Goal: Task Accomplishment & Management: Use online tool/utility

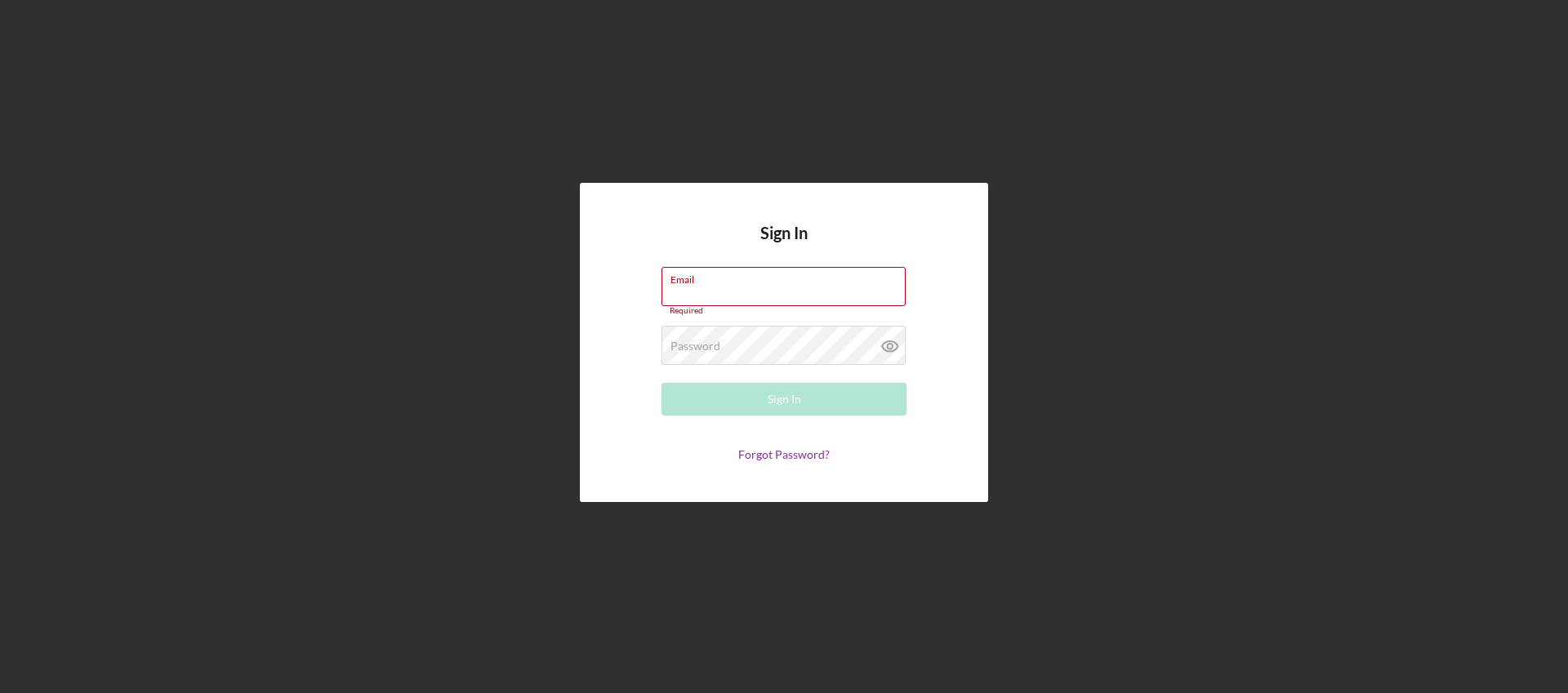
type input "[PERSON_NAME][EMAIL_ADDRESS][DOMAIN_NAME]"
click at [757, 407] on button "Sign In" at bounding box center [784, 399] width 245 height 33
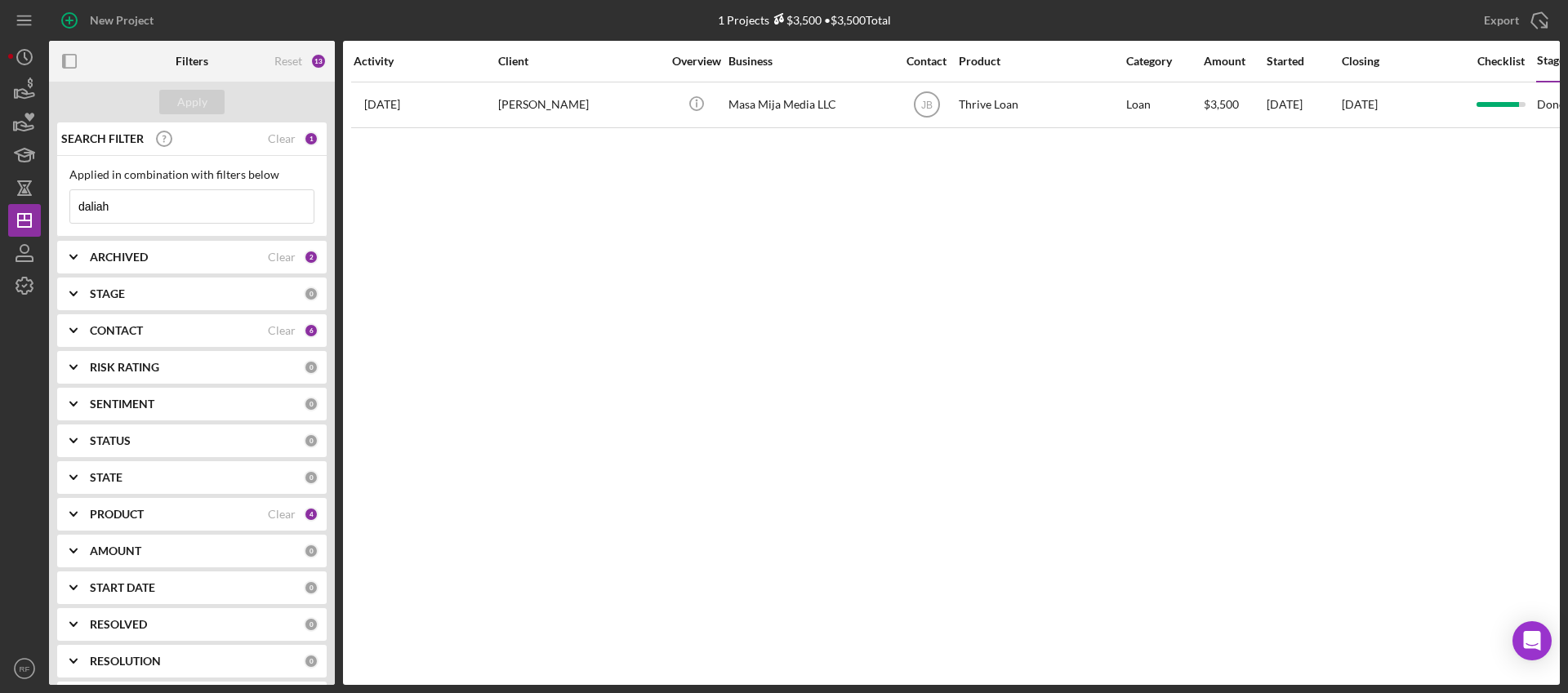
click at [151, 208] on input "daliah" at bounding box center [191, 207] width 243 height 33
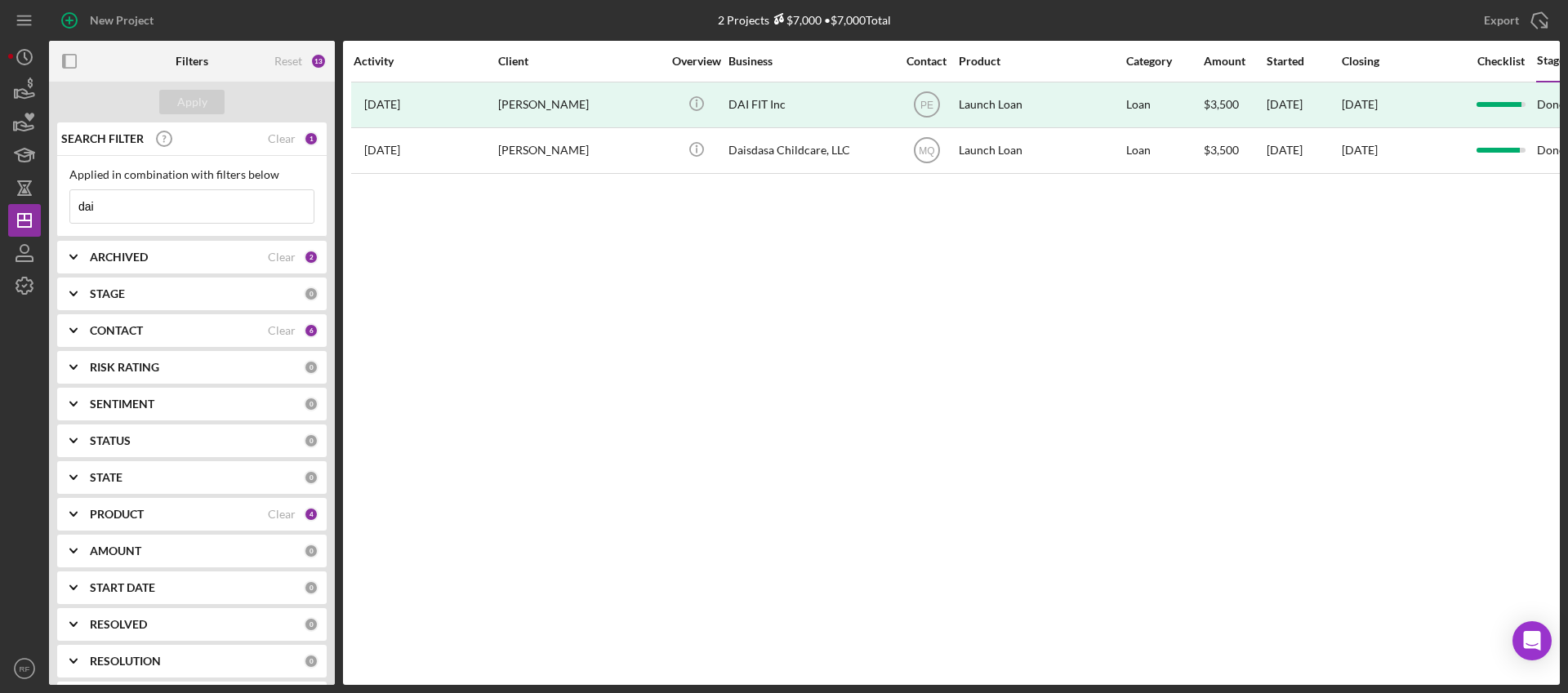
type input "dai"
click at [130, 522] on div "PRODUCT Clear 4" at bounding box center [203, 513] width 229 height 33
click at [110, 555] on div "Select All" at bounding box center [101, 551] width 47 height 33
checkbox input "true"
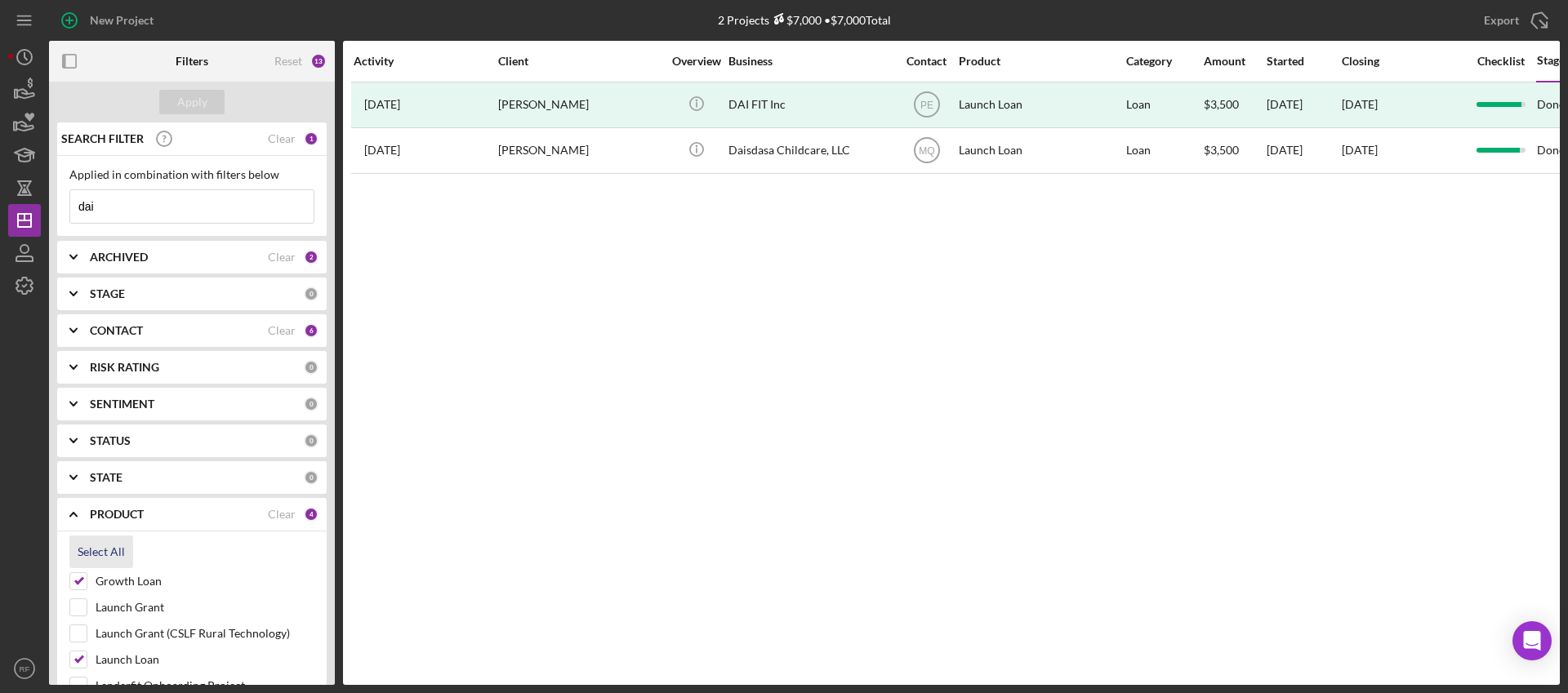
checkbox input "true"
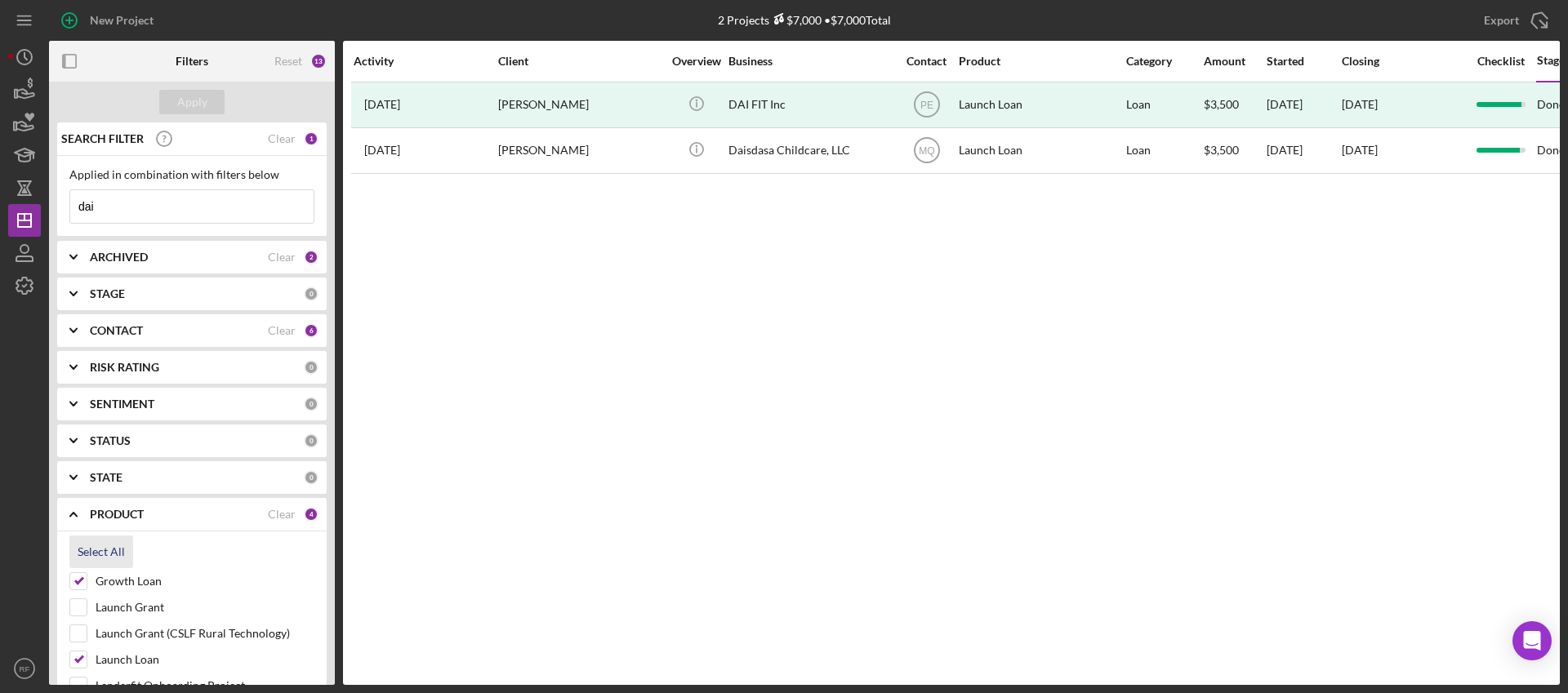
checkbox input "true"
click at [211, 103] on button "Apply" at bounding box center [191, 101] width 65 height 24
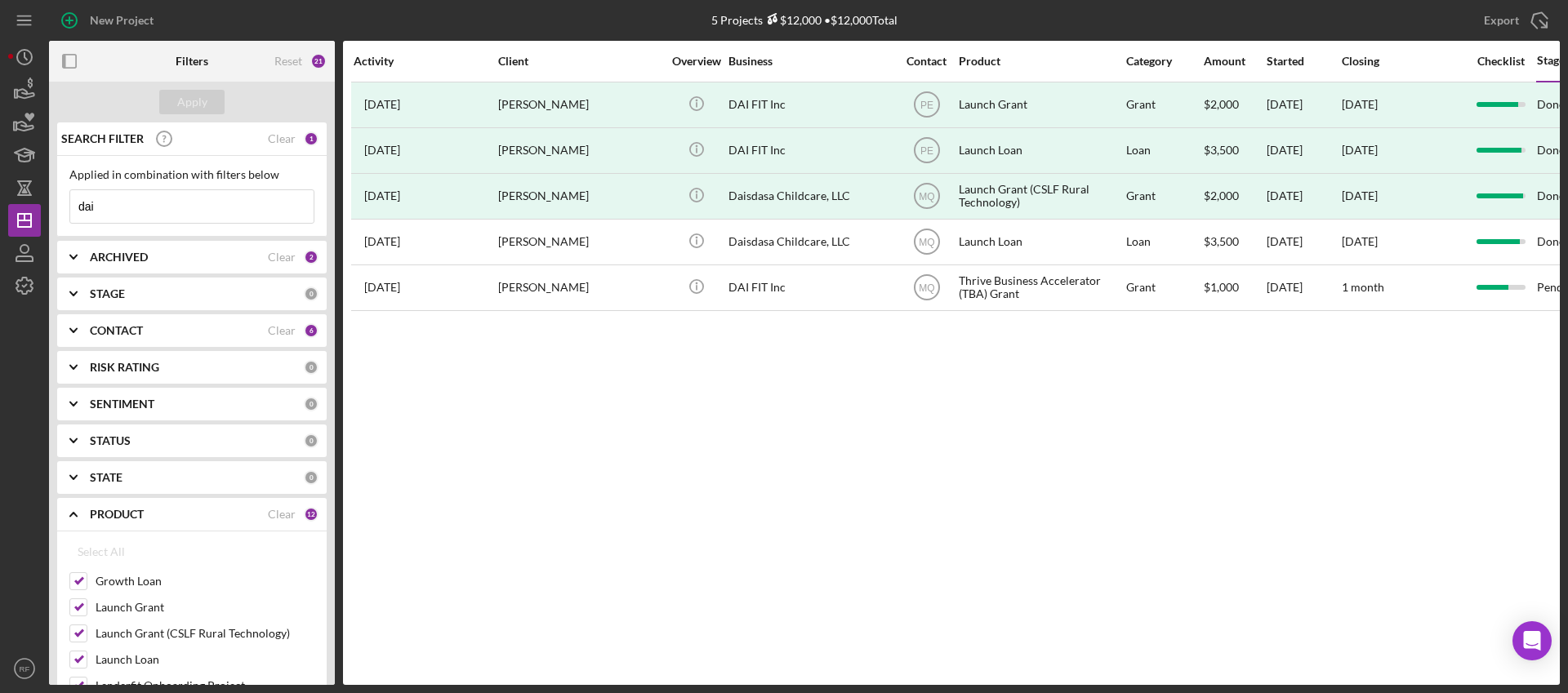
click at [121, 247] on div "ARCHIVED Clear 2" at bounding box center [203, 257] width 229 height 33
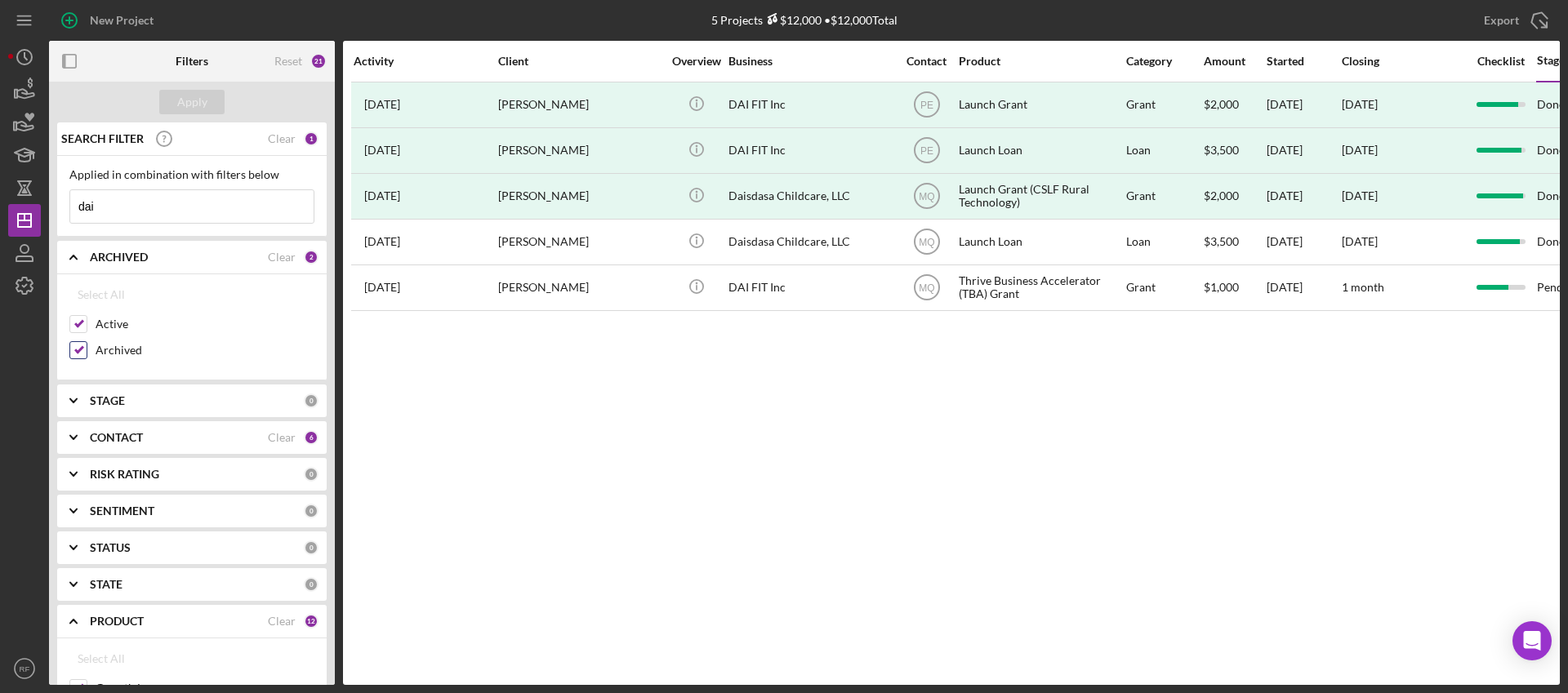
click at [110, 352] on label "Archived" at bounding box center [204, 350] width 218 height 16
click at [87, 352] on input "Archived" at bounding box center [78, 350] width 16 height 16
checkbox input "false"
click at [191, 104] on div "Apply" at bounding box center [192, 101] width 30 height 24
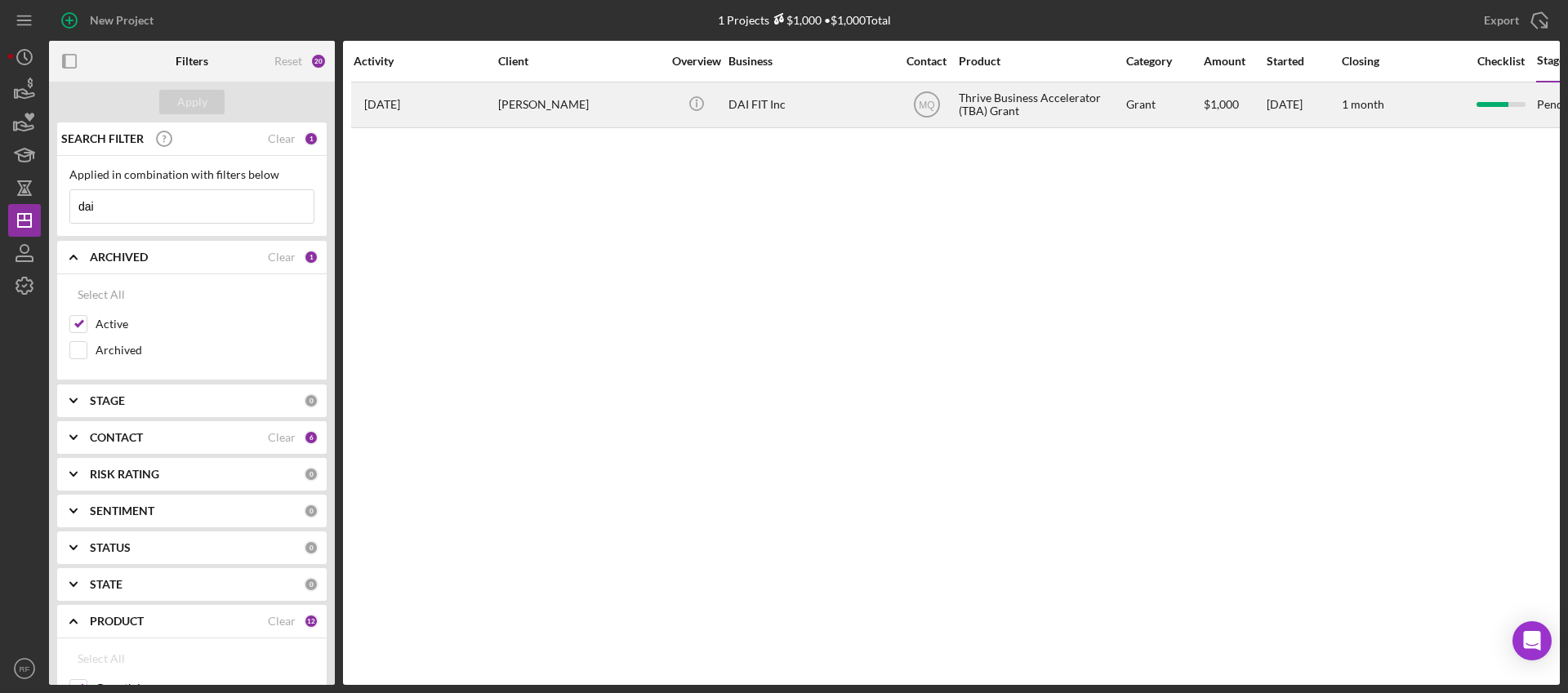
click at [813, 115] on div "DAI FIT Inc" at bounding box center [810, 105] width 164 height 43
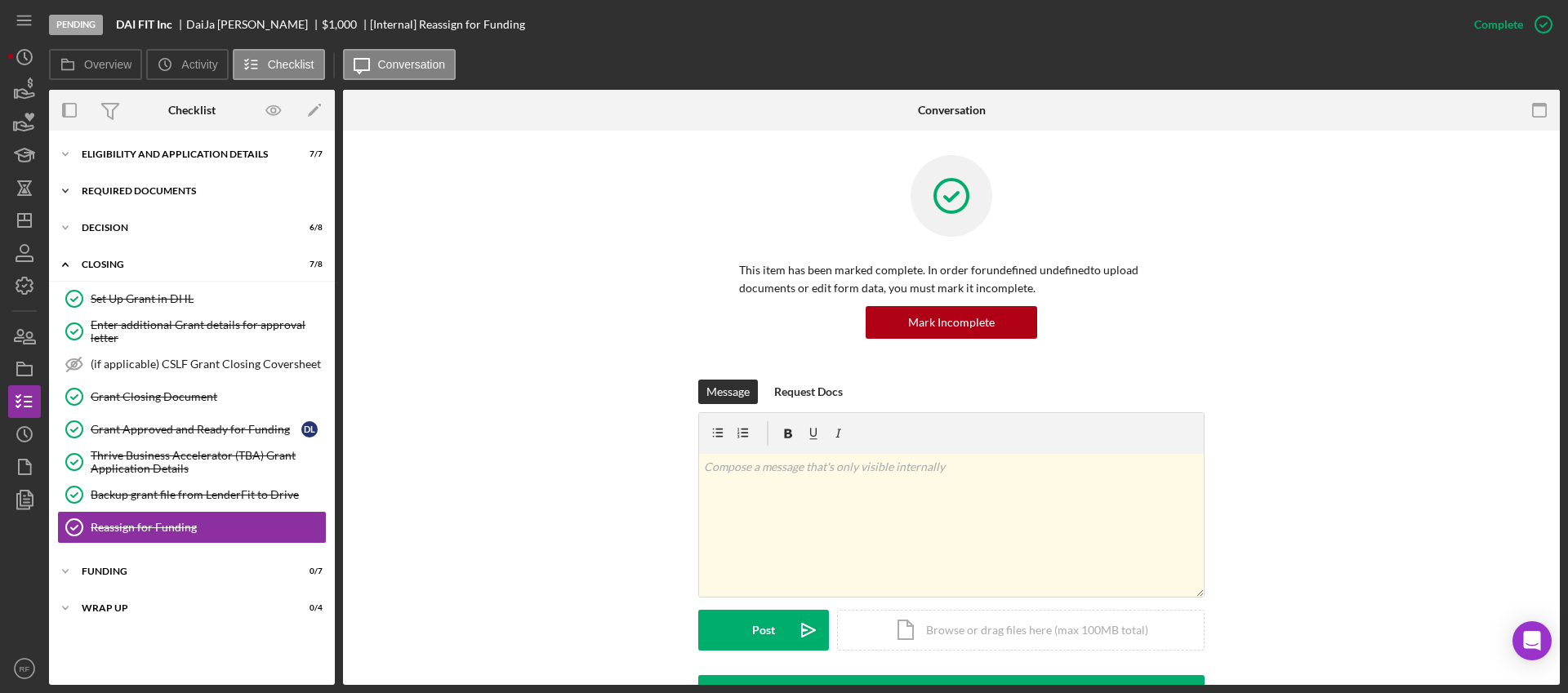
click at [140, 175] on div "Icon/Expander REQUIRED DOCUMENTS 8 / 9" at bounding box center [191, 191] width 286 height 33
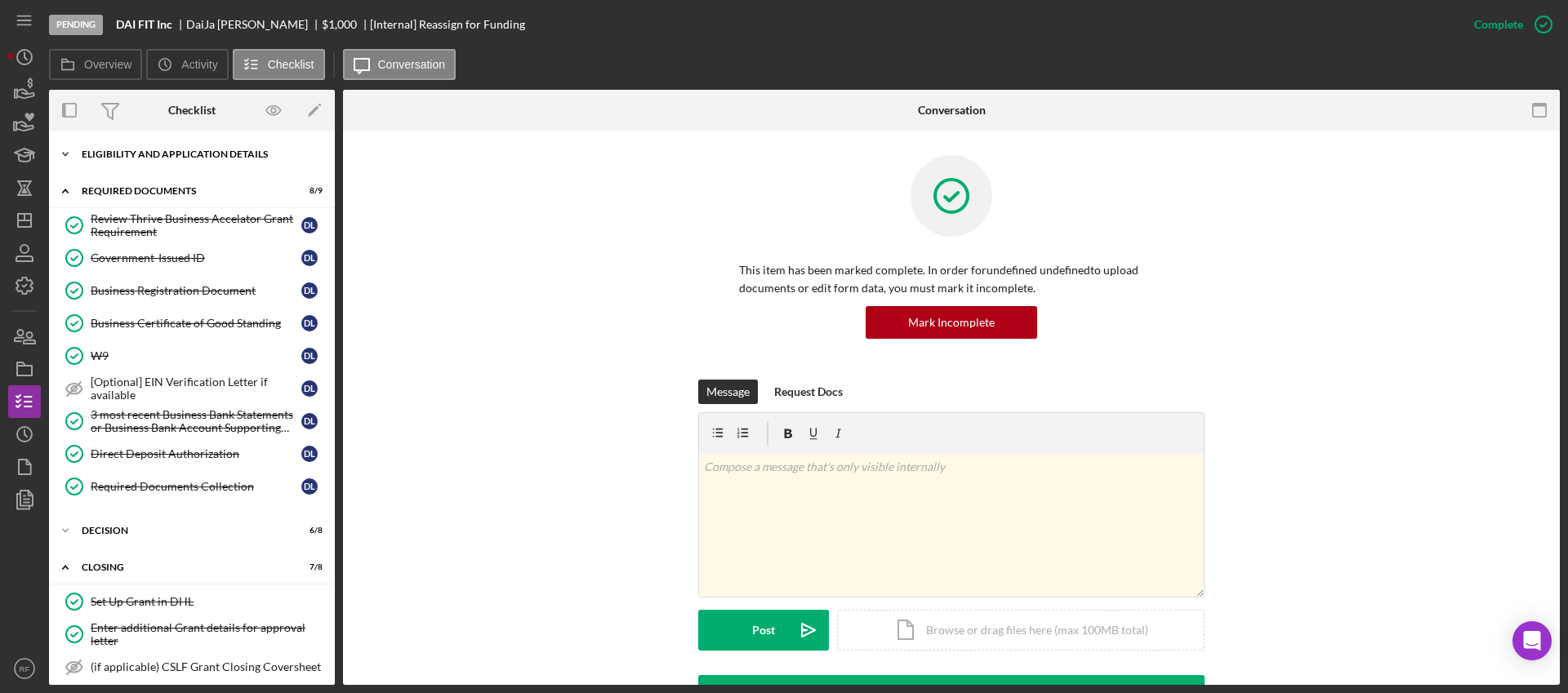
click at [140, 164] on div "Icon/Expander Eligibility and Application Details 7 / 7" at bounding box center [191, 154] width 286 height 33
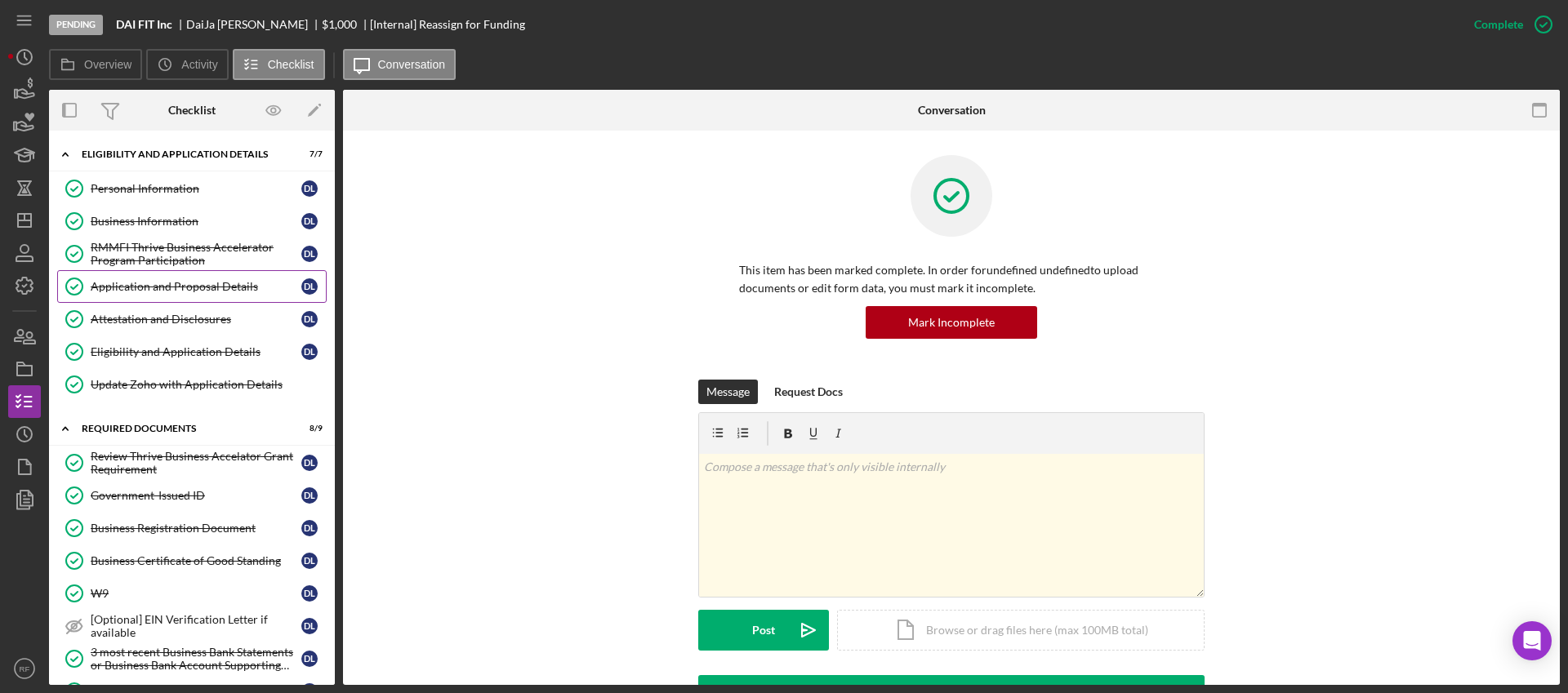
click at [146, 274] on link "Application and Proposal Details Application and Proposal Details D L" at bounding box center [191, 286] width 269 height 33
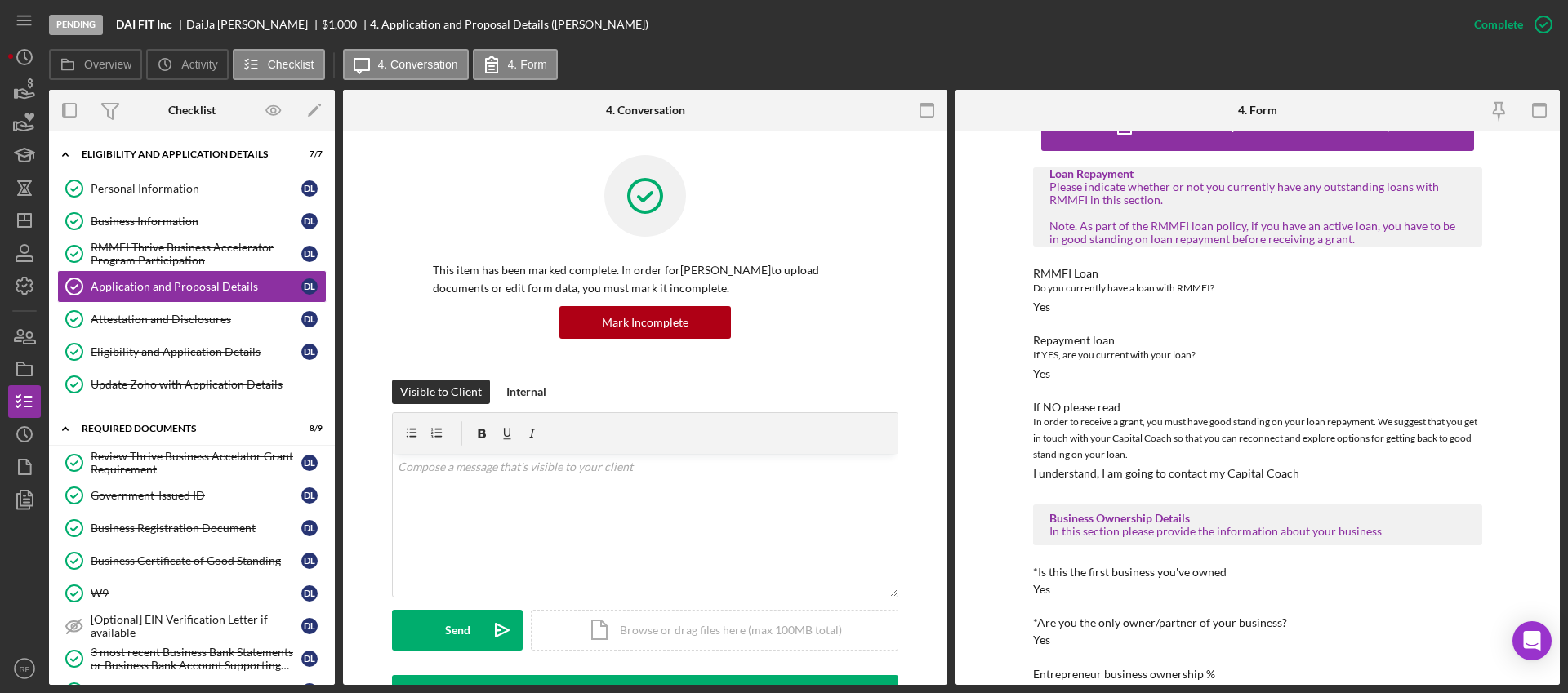
scroll to position [53, 0]
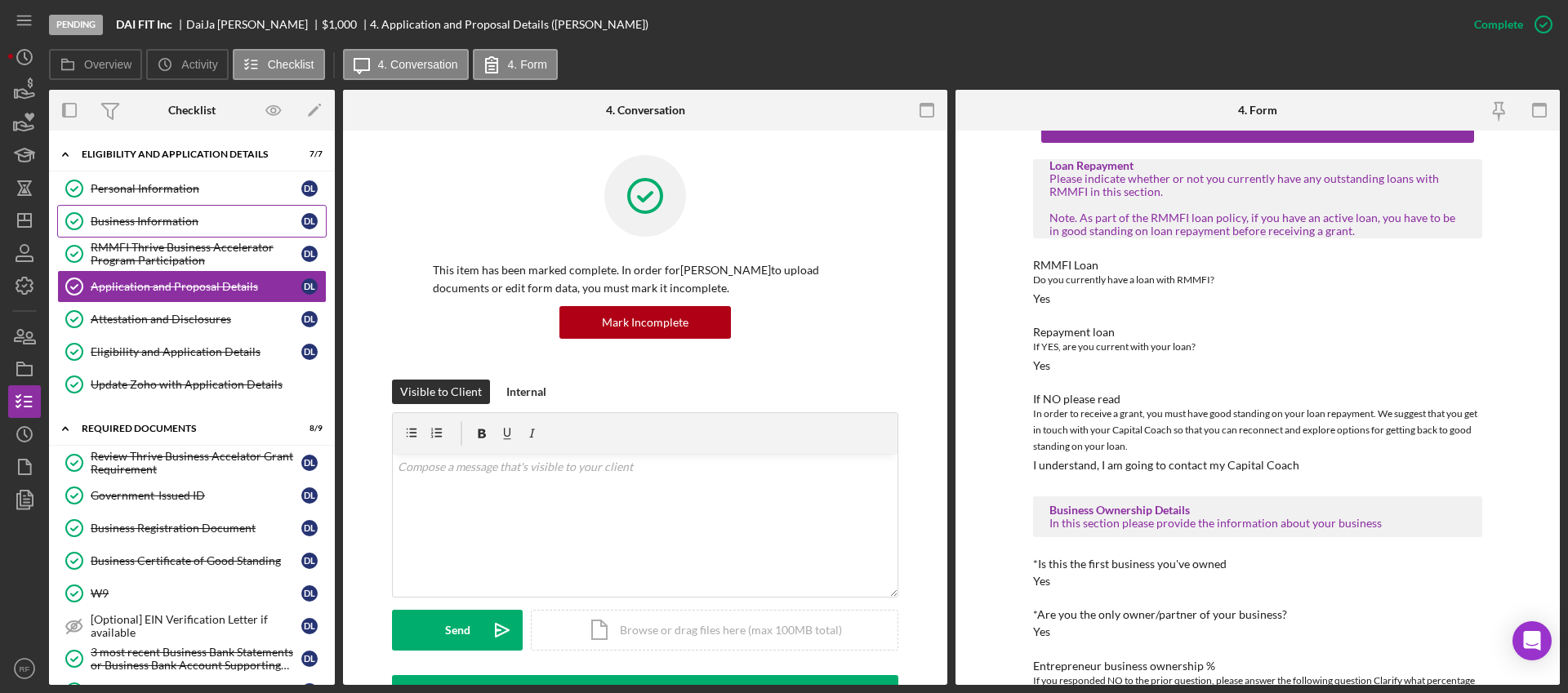
click at [217, 218] on div "Business Information" at bounding box center [196, 221] width 211 height 13
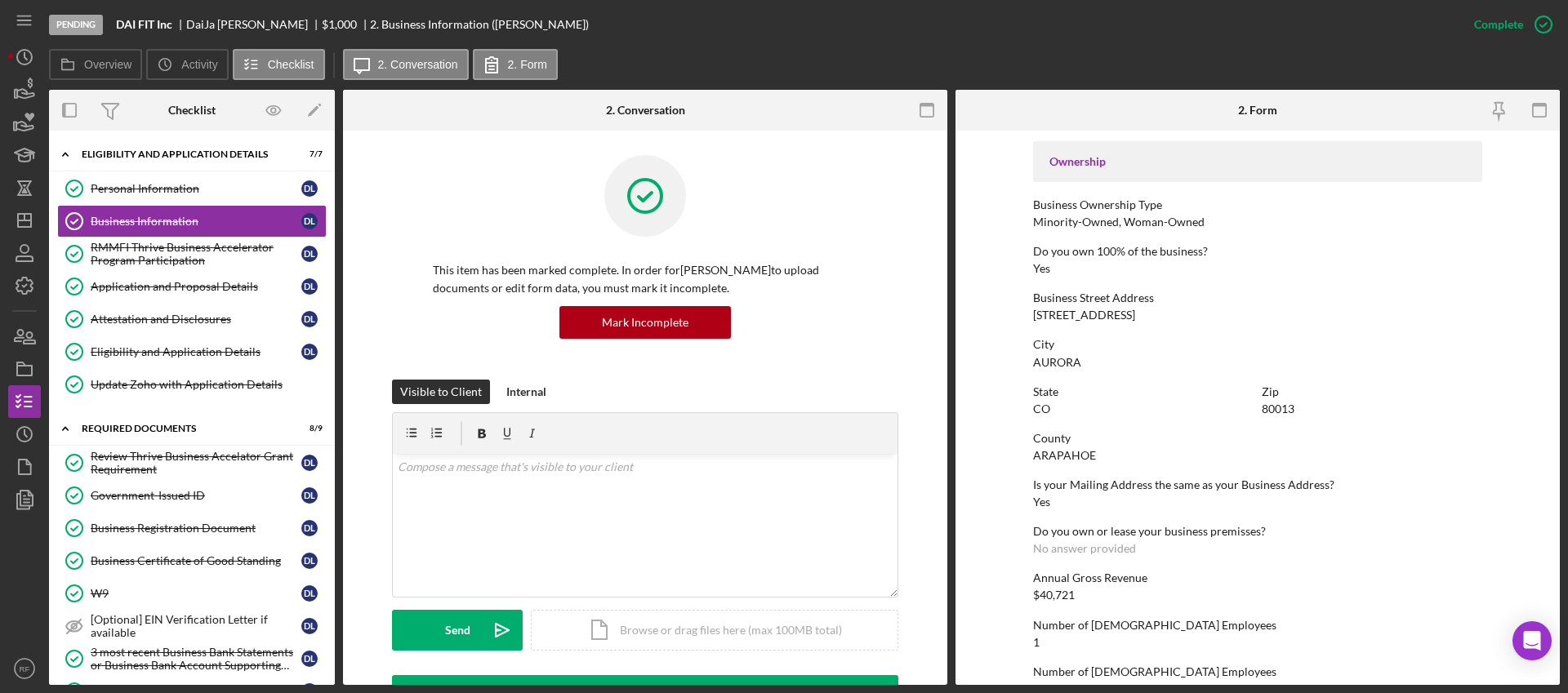
scroll to position [676, 0]
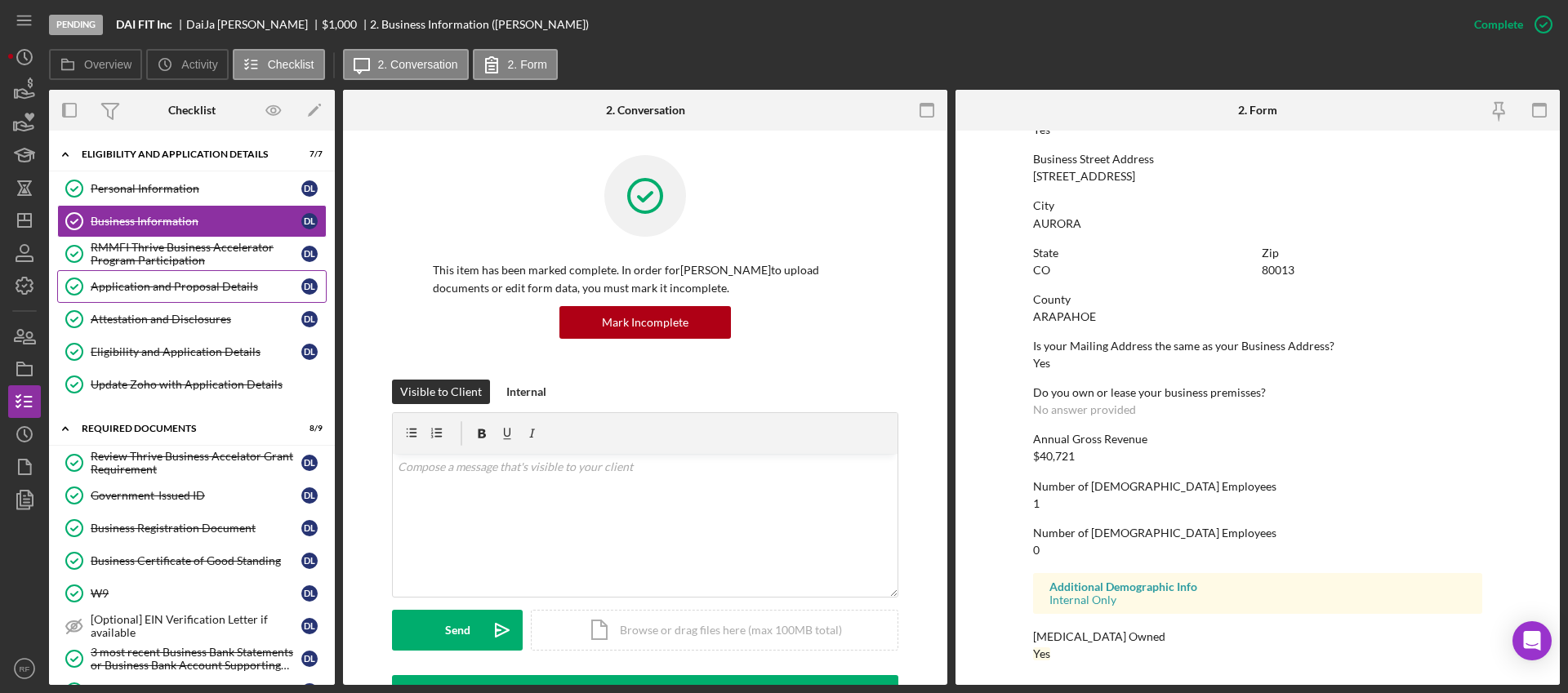
click at [190, 288] on div "Application and Proposal Details" at bounding box center [196, 286] width 211 height 13
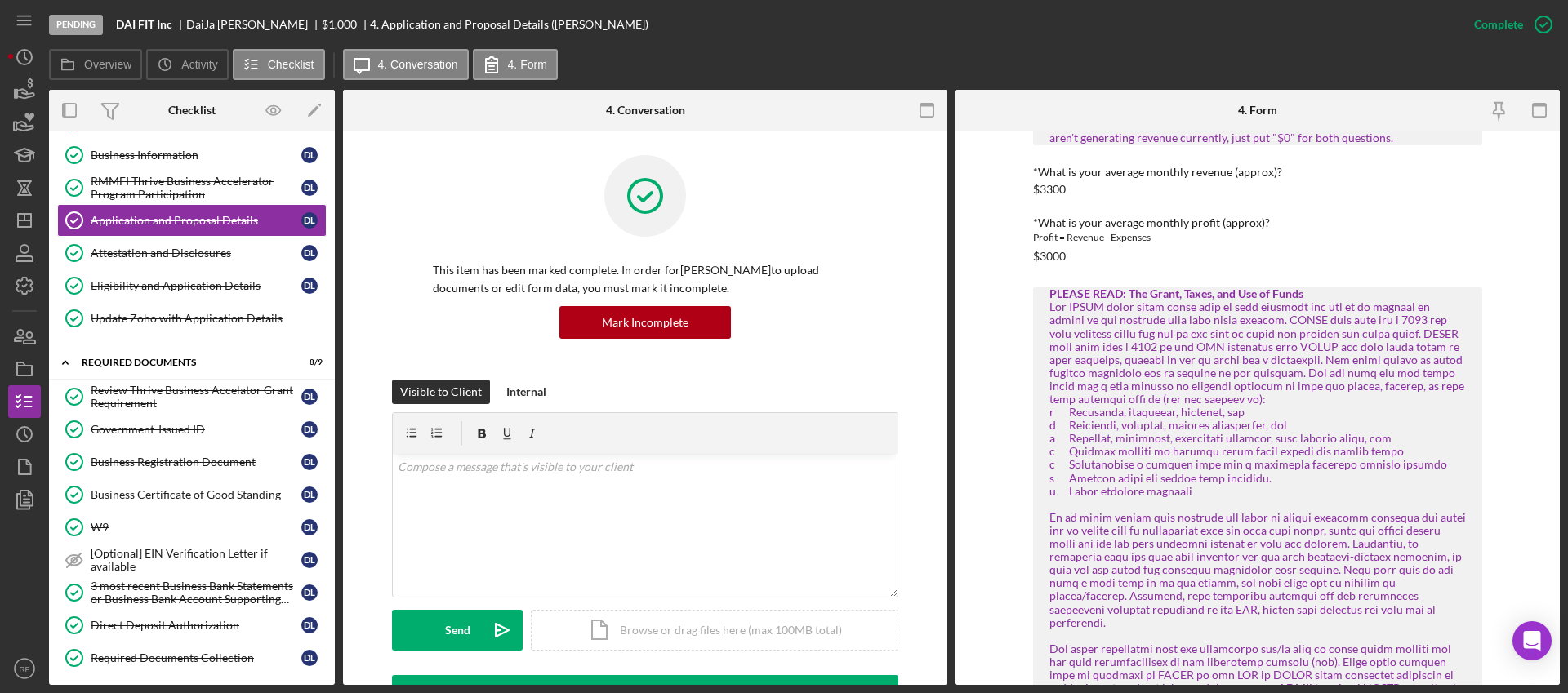
scroll to position [69, 0]
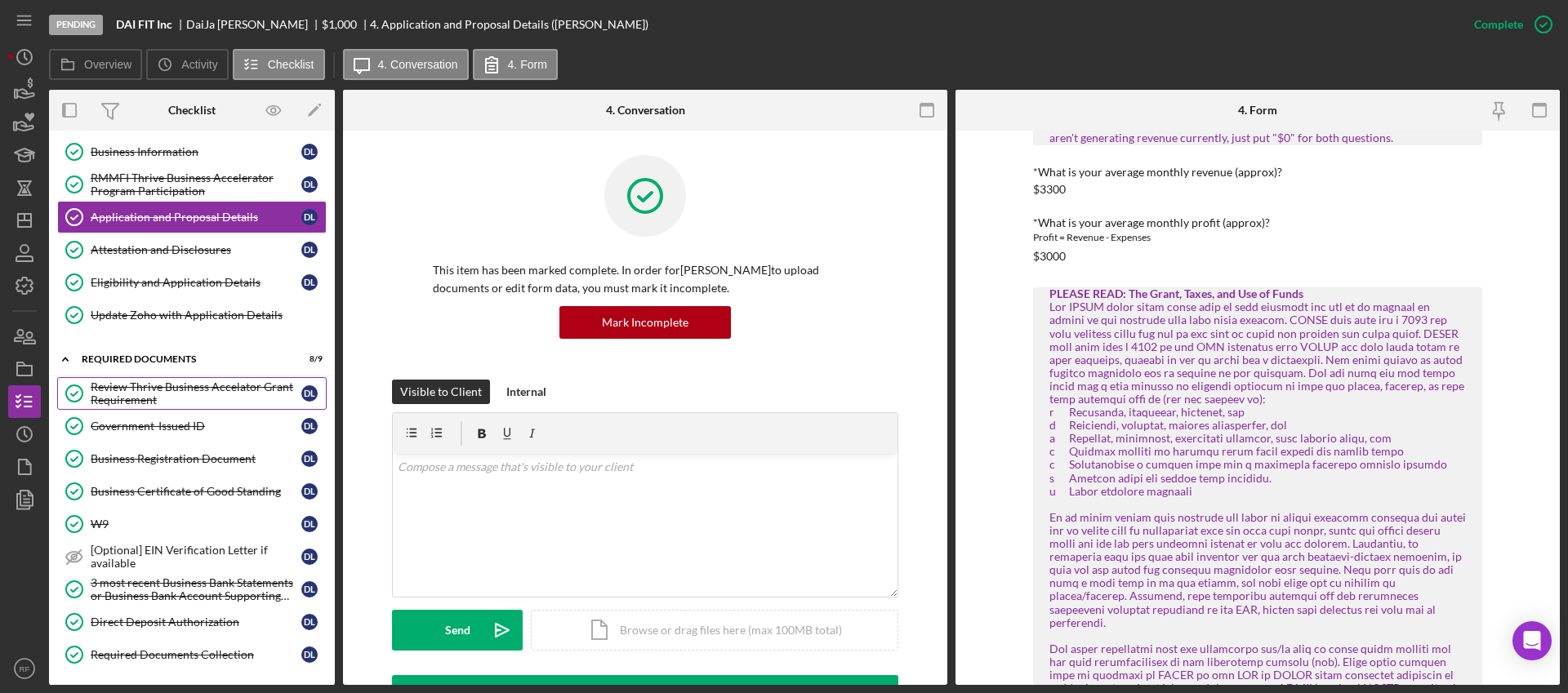
click at [181, 402] on div "Review Thrive Business Accelator Grant Requirement" at bounding box center [196, 393] width 211 height 26
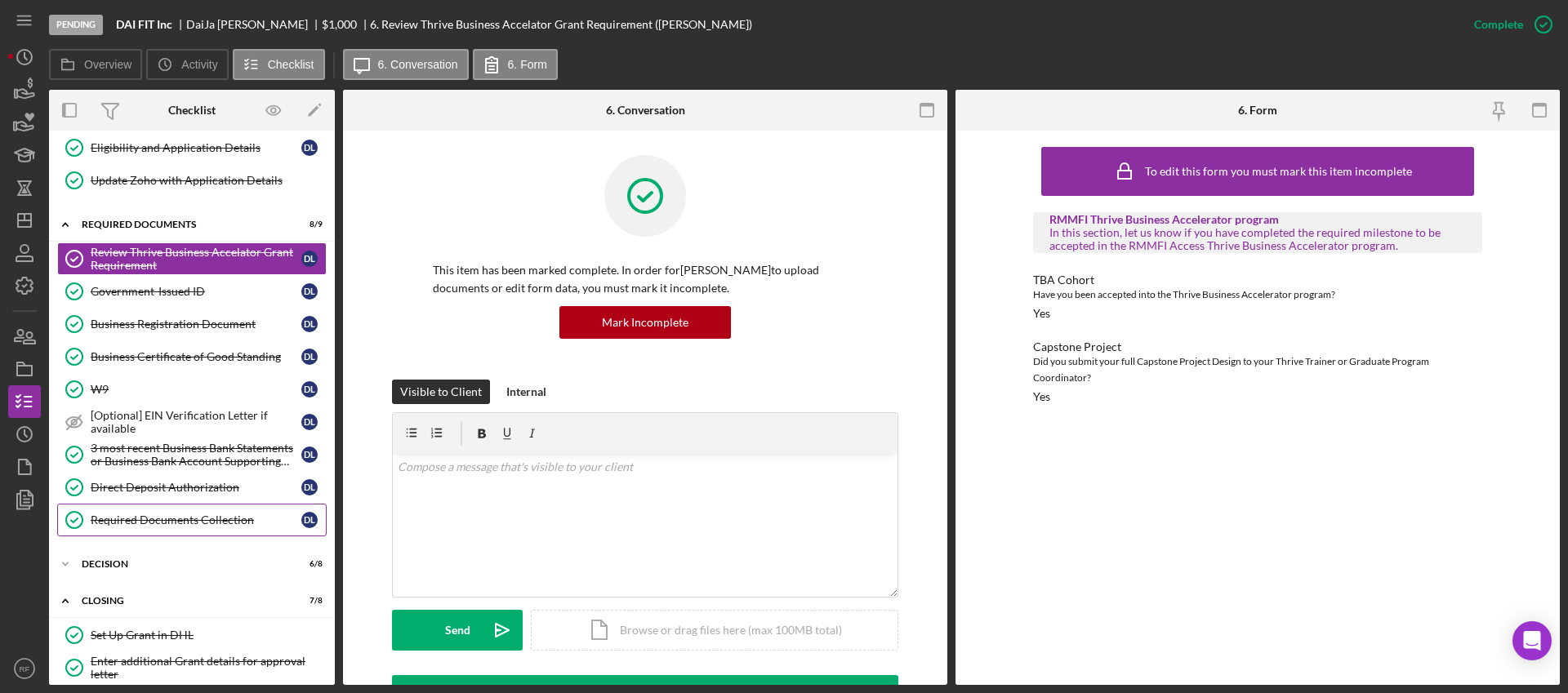
scroll to position [263, 0]
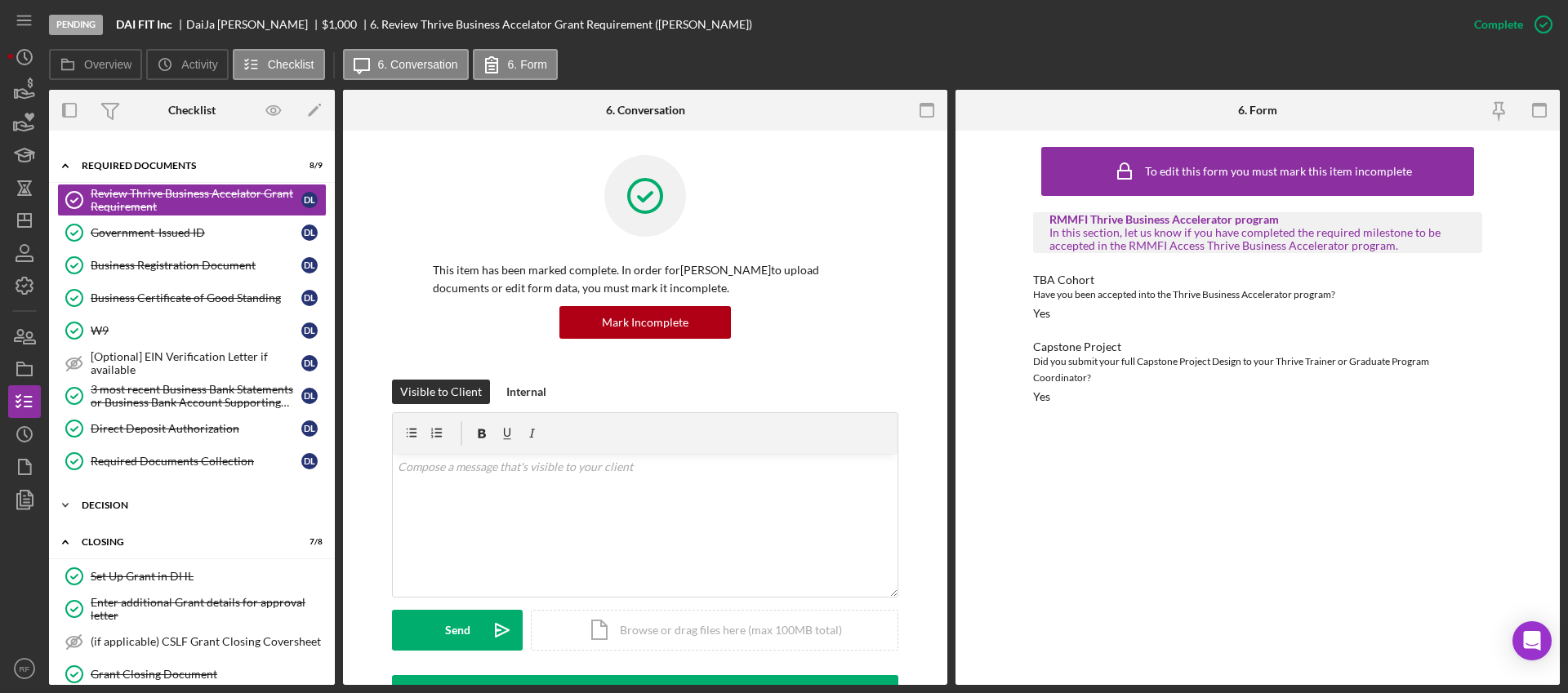
click at [115, 505] on div "DECISION" at bounding box center [198, 505] width 233 height 10
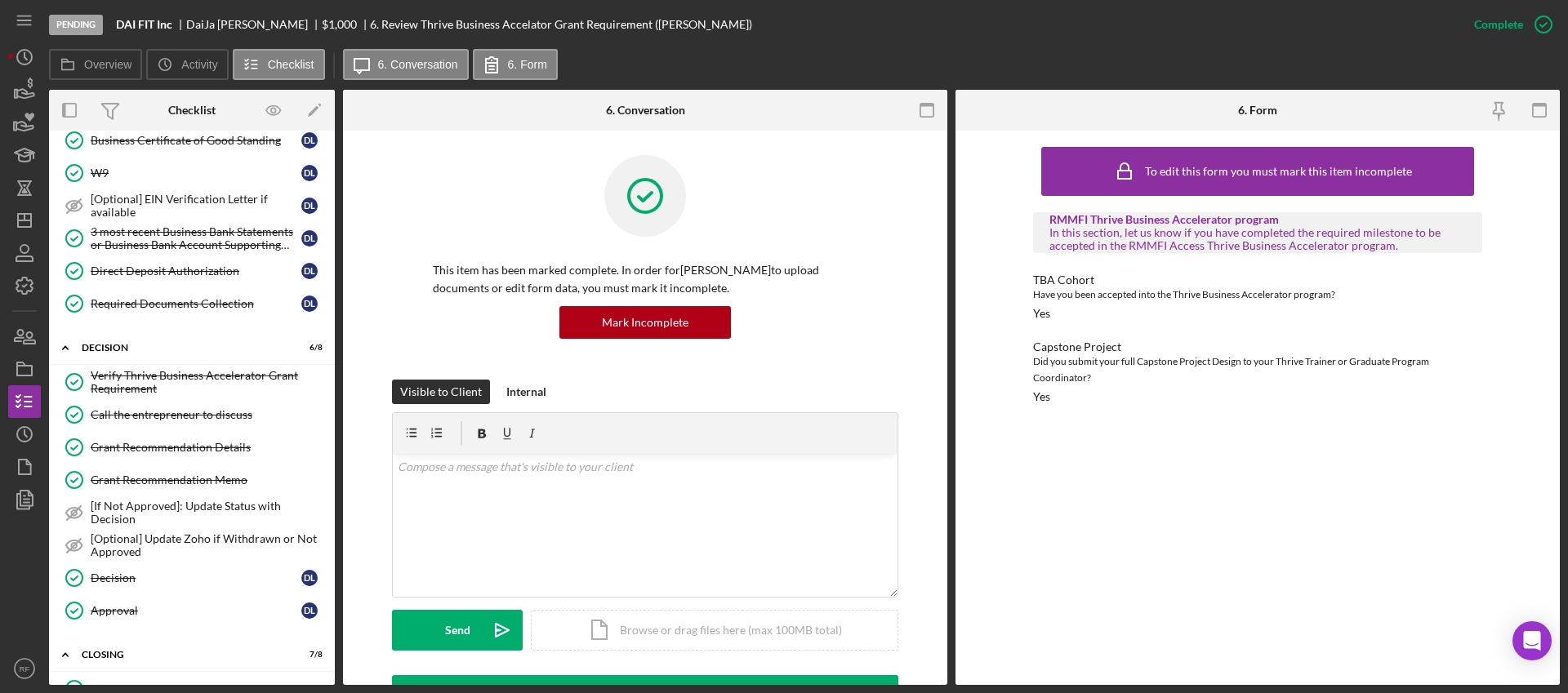
scroll to position [437, 0]
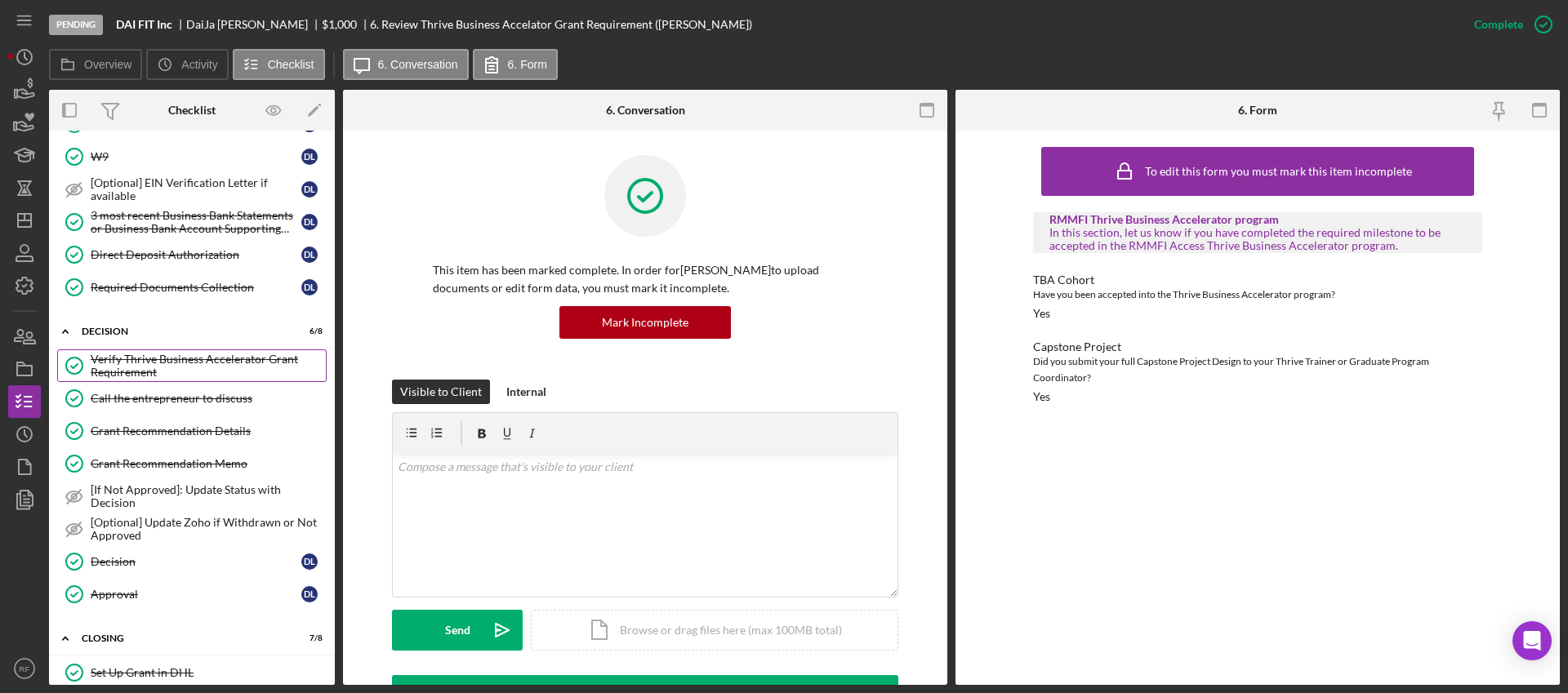
click at [183, 368] on div "Verify Thrive Business Accelerator Grant Requirement" at bounding box center [207, 365] width 235 height 26
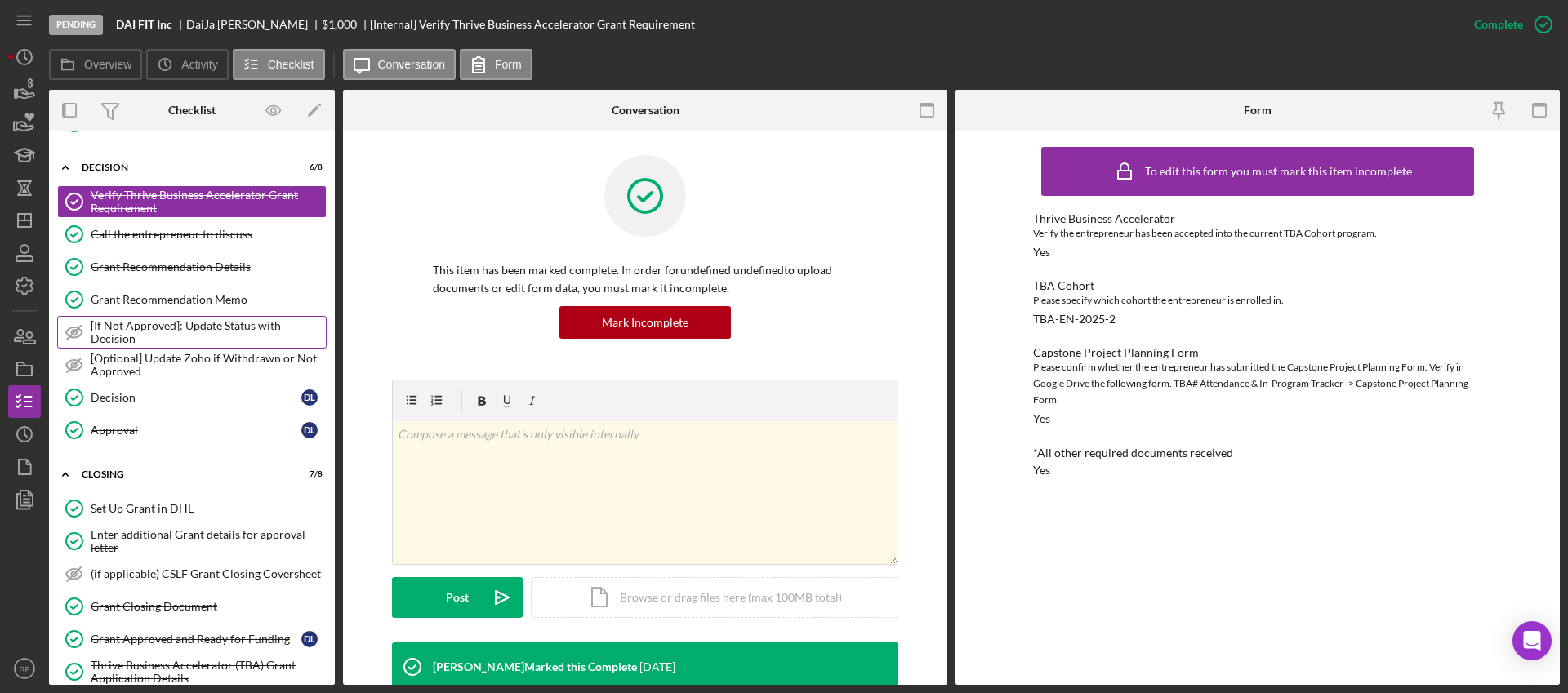
scroll to position [759, 0]
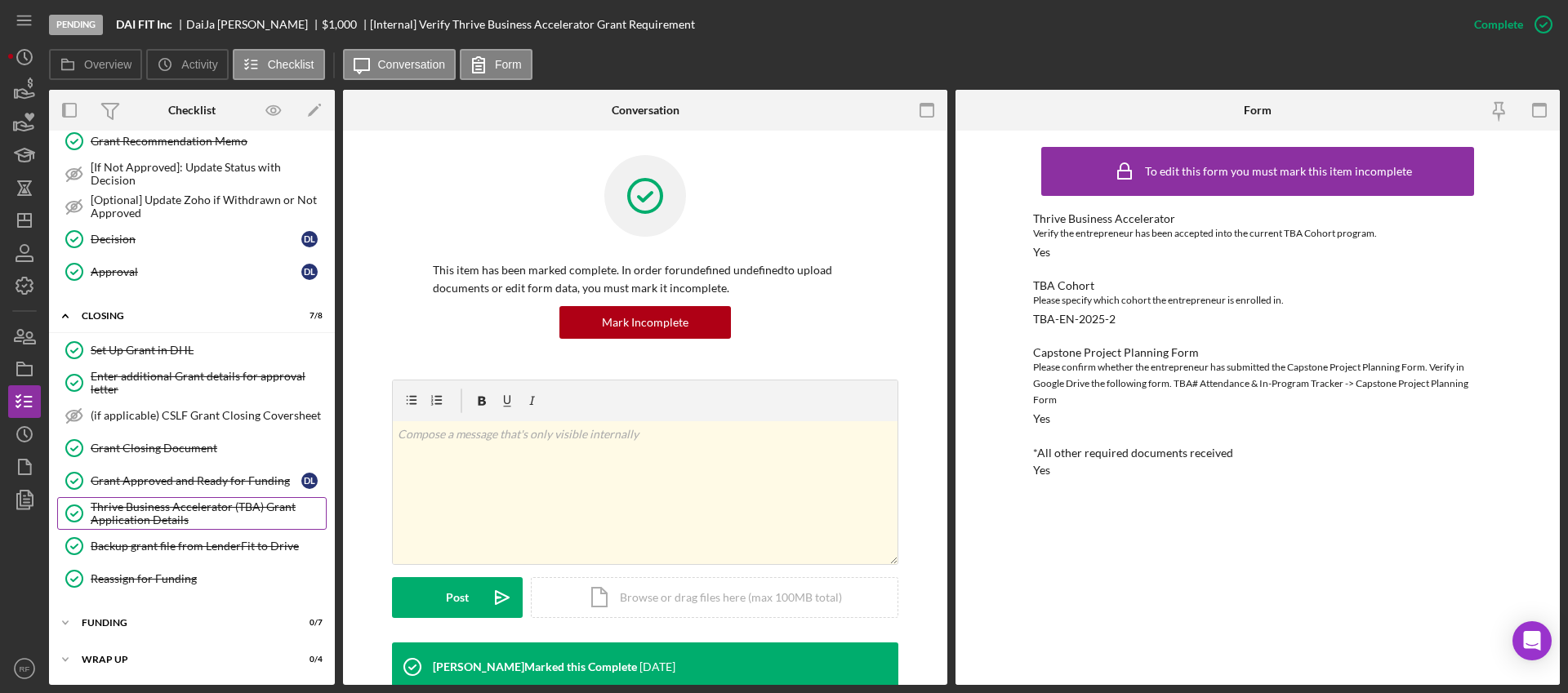
click at [127, 497] on div "Set Up Grant in DHL Set Up Grant in DHL Enter additional Grant details for appr…" at bounding box center [191, 468] width 286 height 269
click at [155, 621] on div "Funding" at bounding box center [198, 623] width 233 height 10
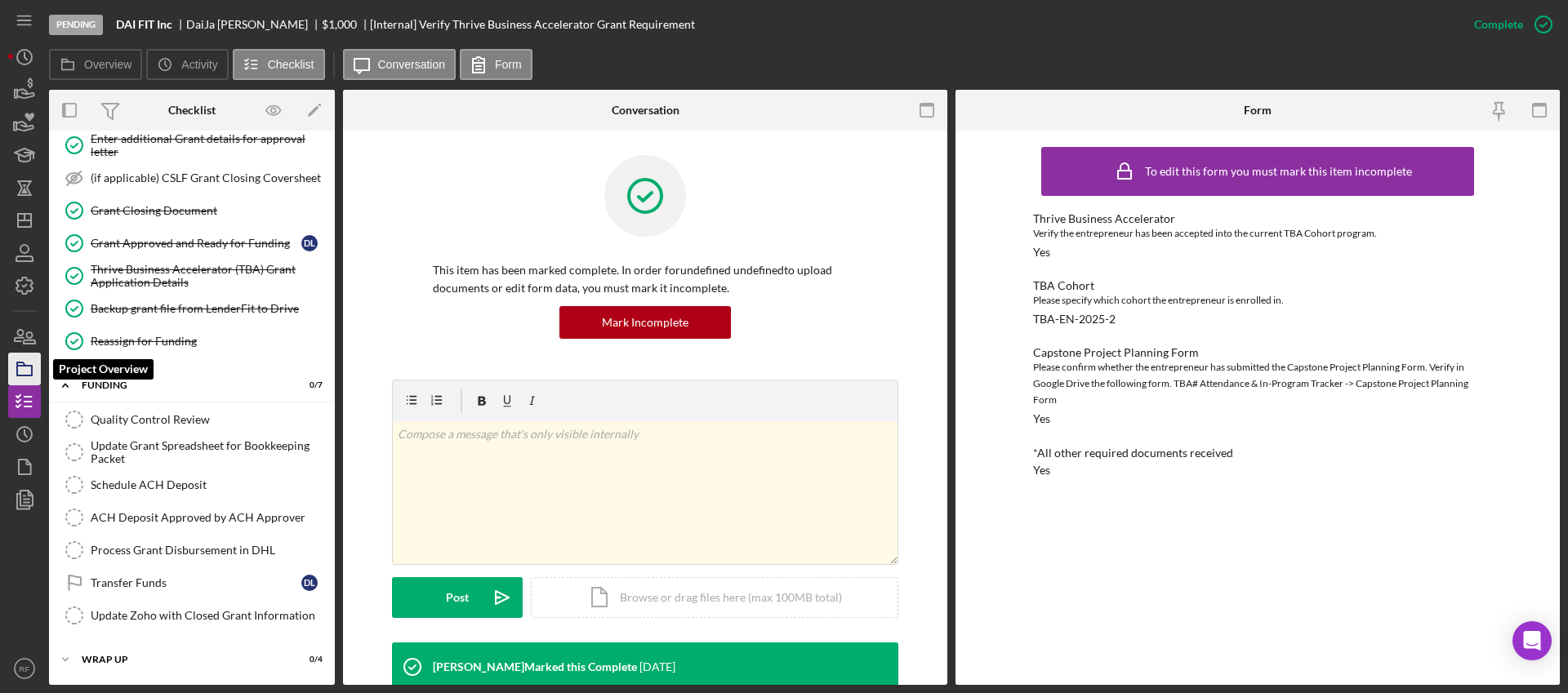
click at [36, 368] on icon "button" at bounding box center [24, 368] width 40 height 40
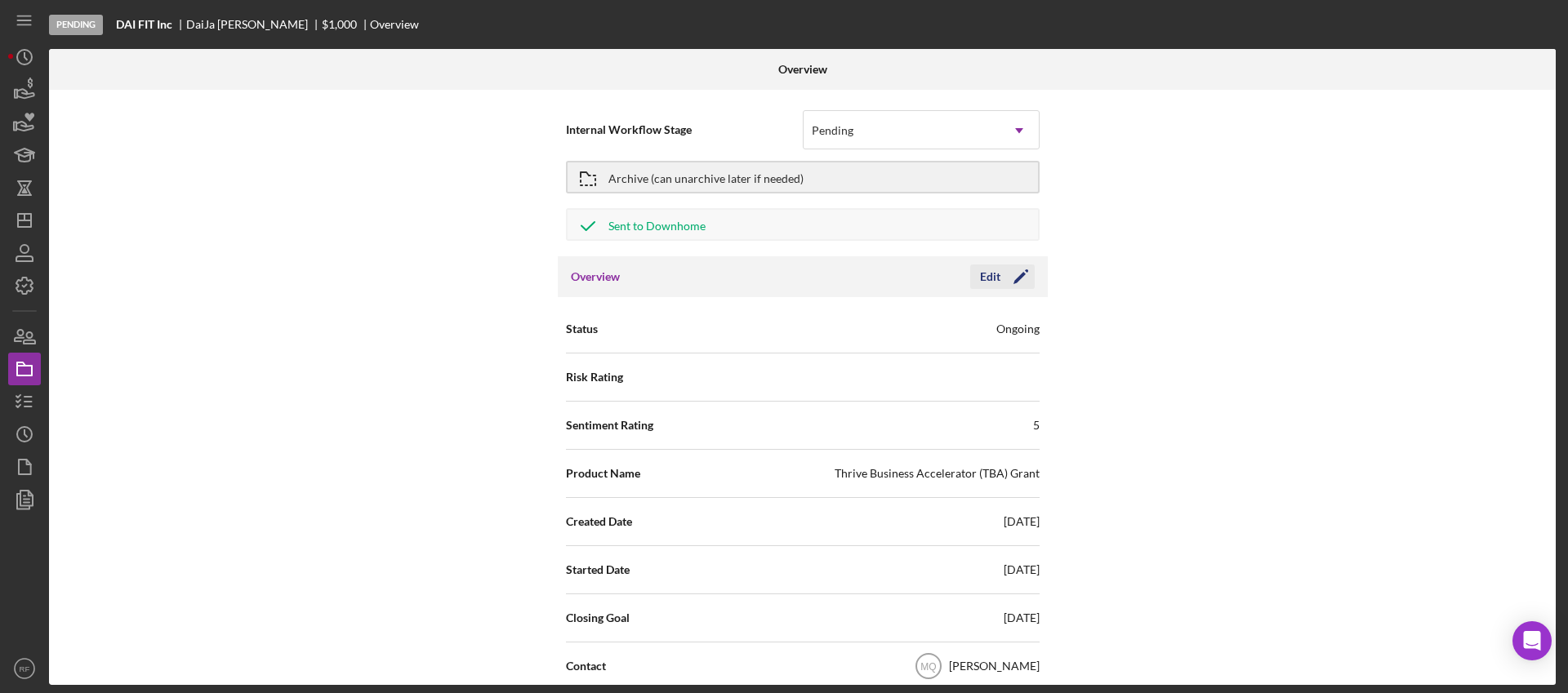
click at [1000, 281] on icon "Icon/Edit" at bounding box center [1021, 277] width 40 height 40
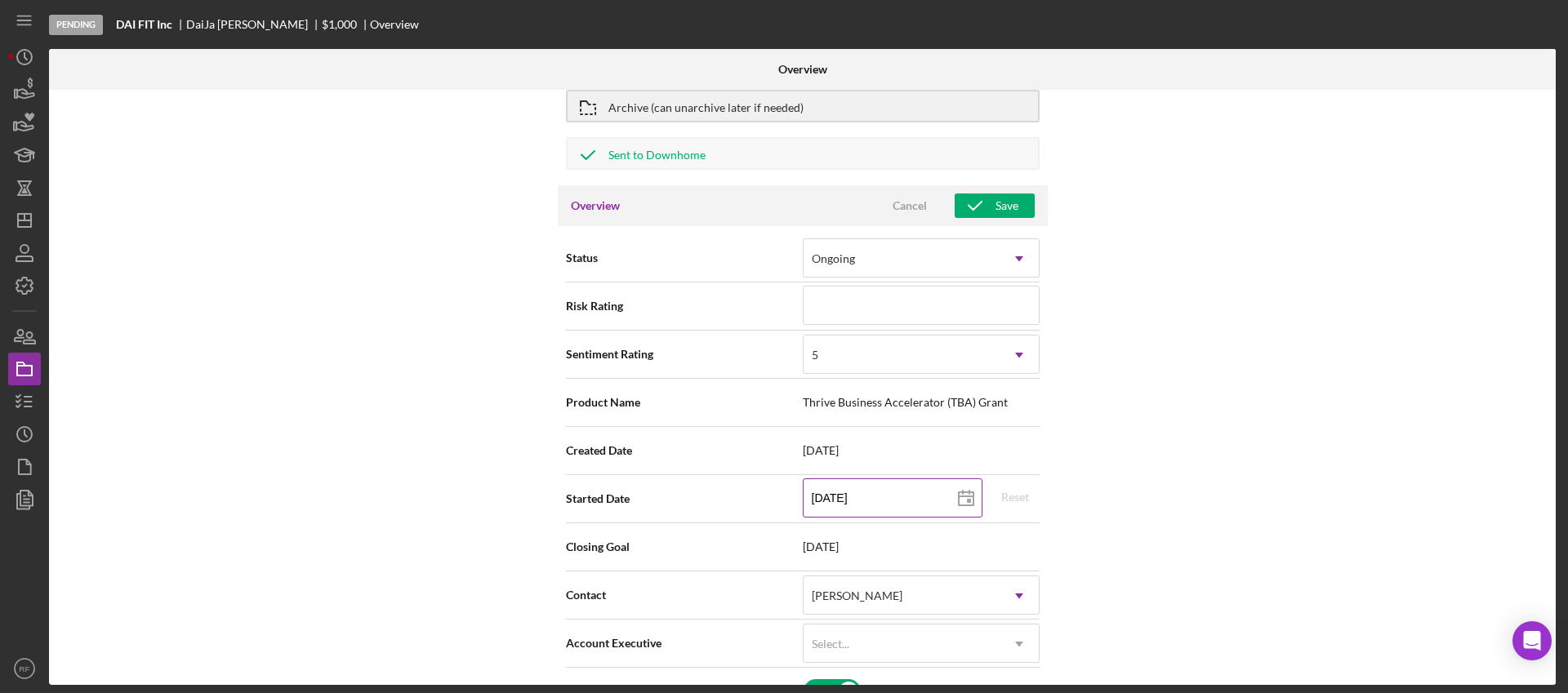
scroll to position [73, 0]
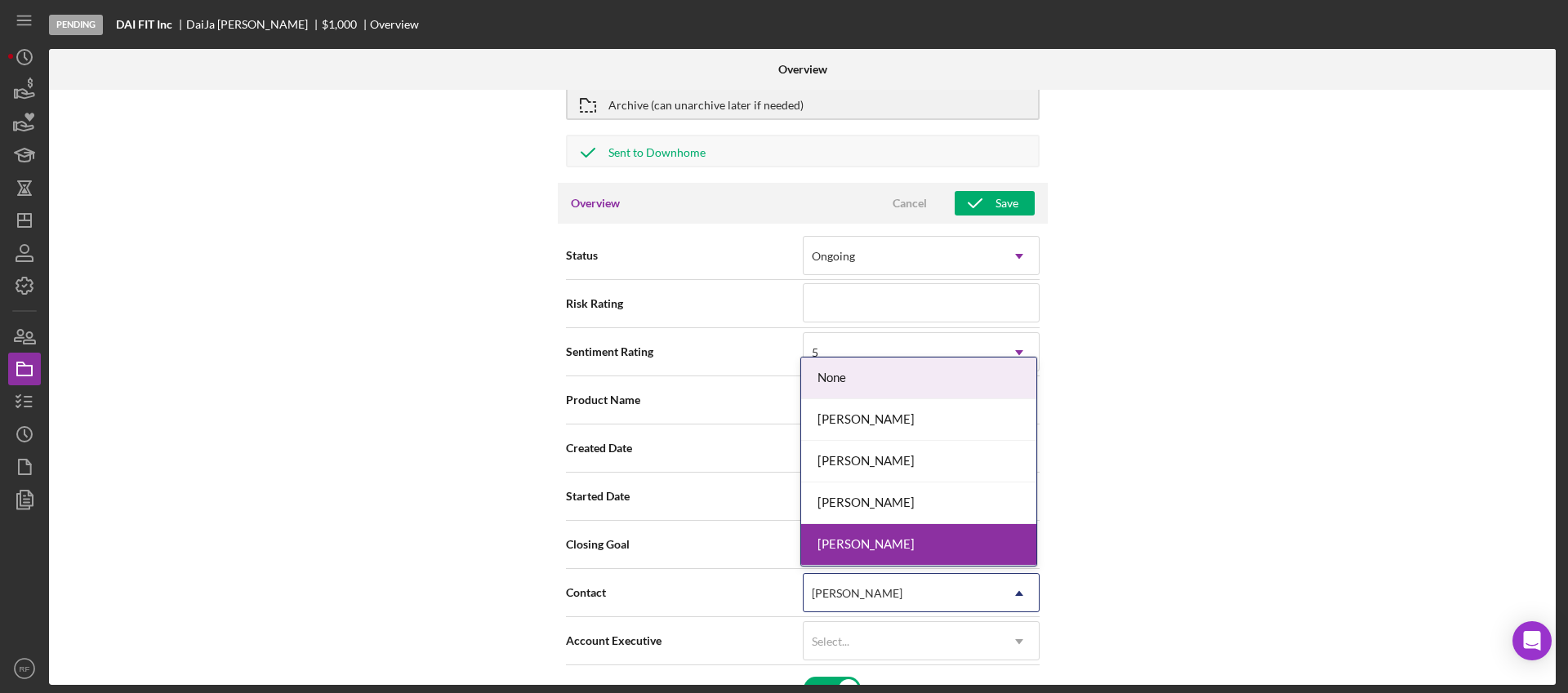
click at [910, 604] on div "[PERSON_NAME]" at bounding box center [902, 593] width 196 height 38
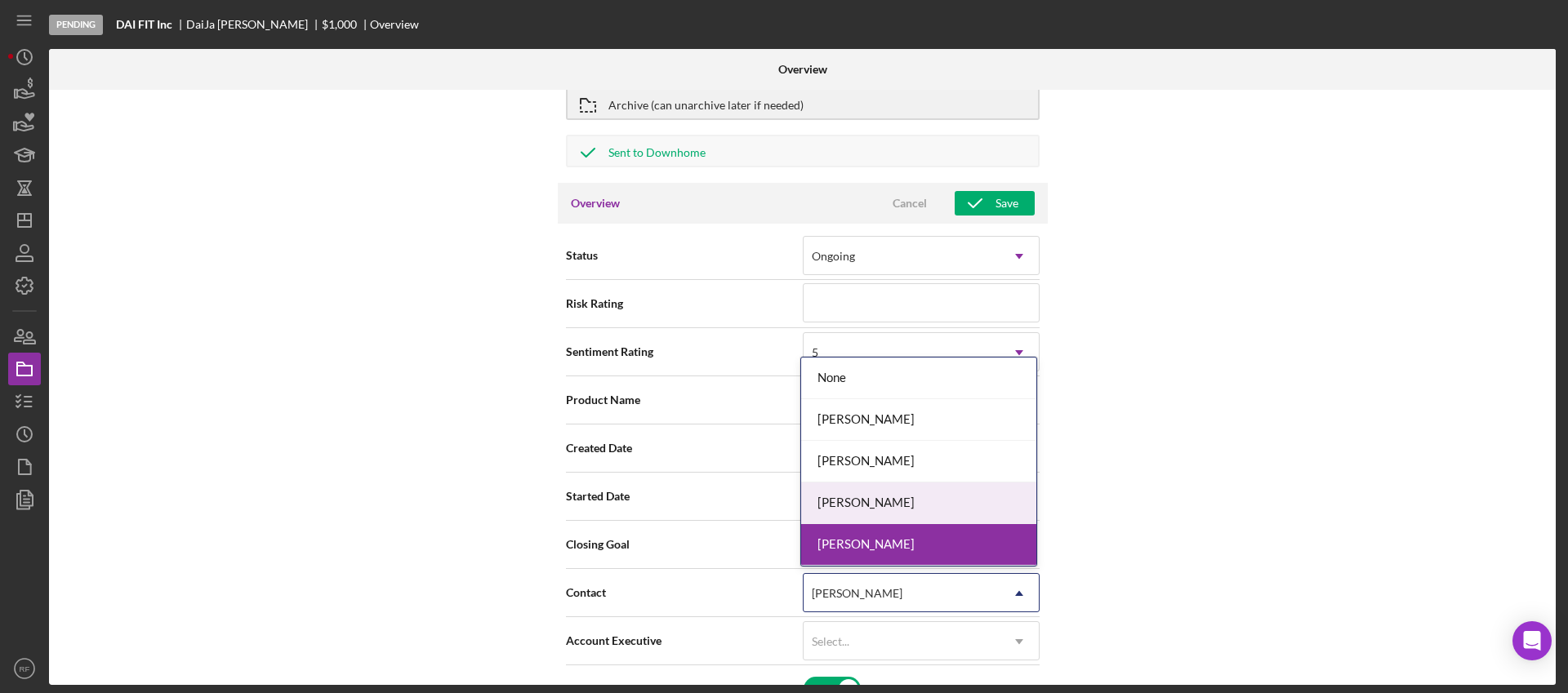
click at [897, 488] on div "[PERSON_NAME]" at bounding box center [919, 502] width 235 height 41
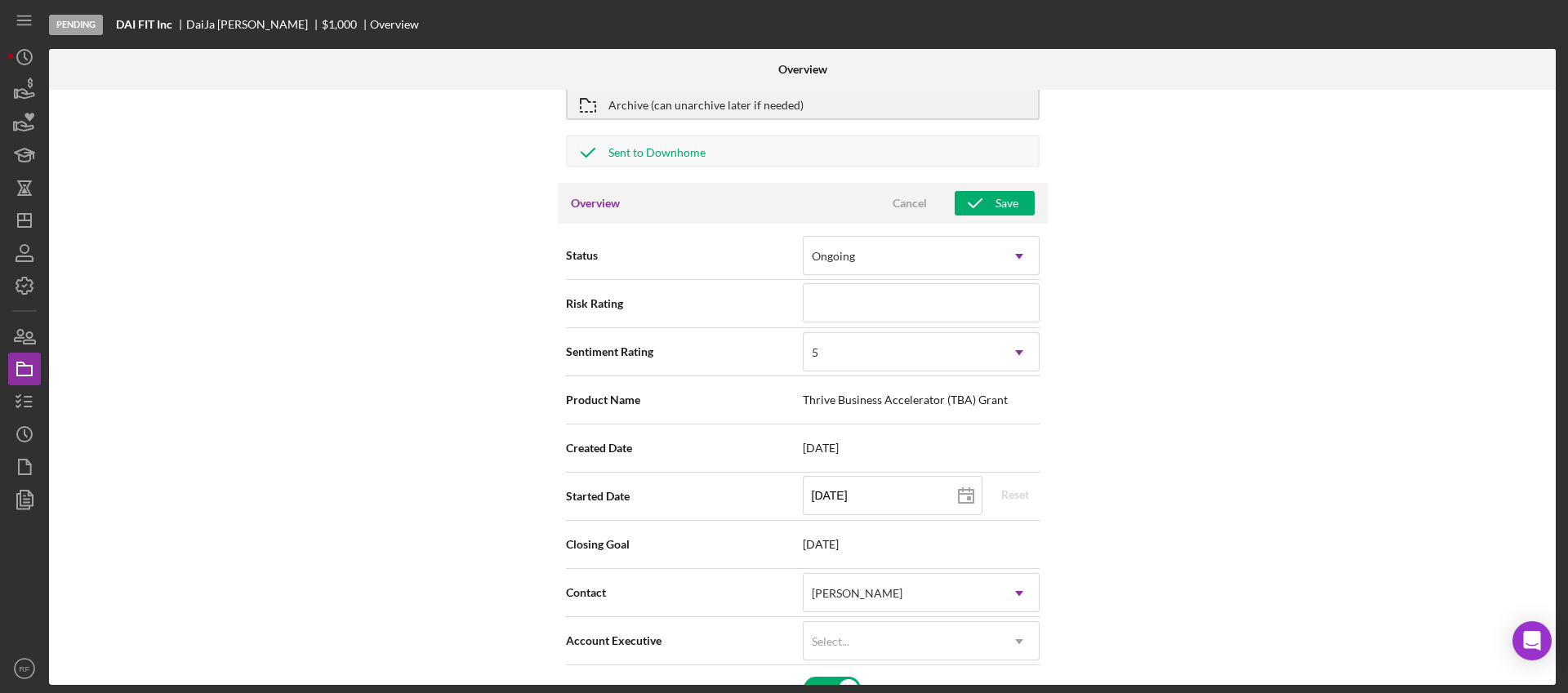
scroll to position [0, 0]
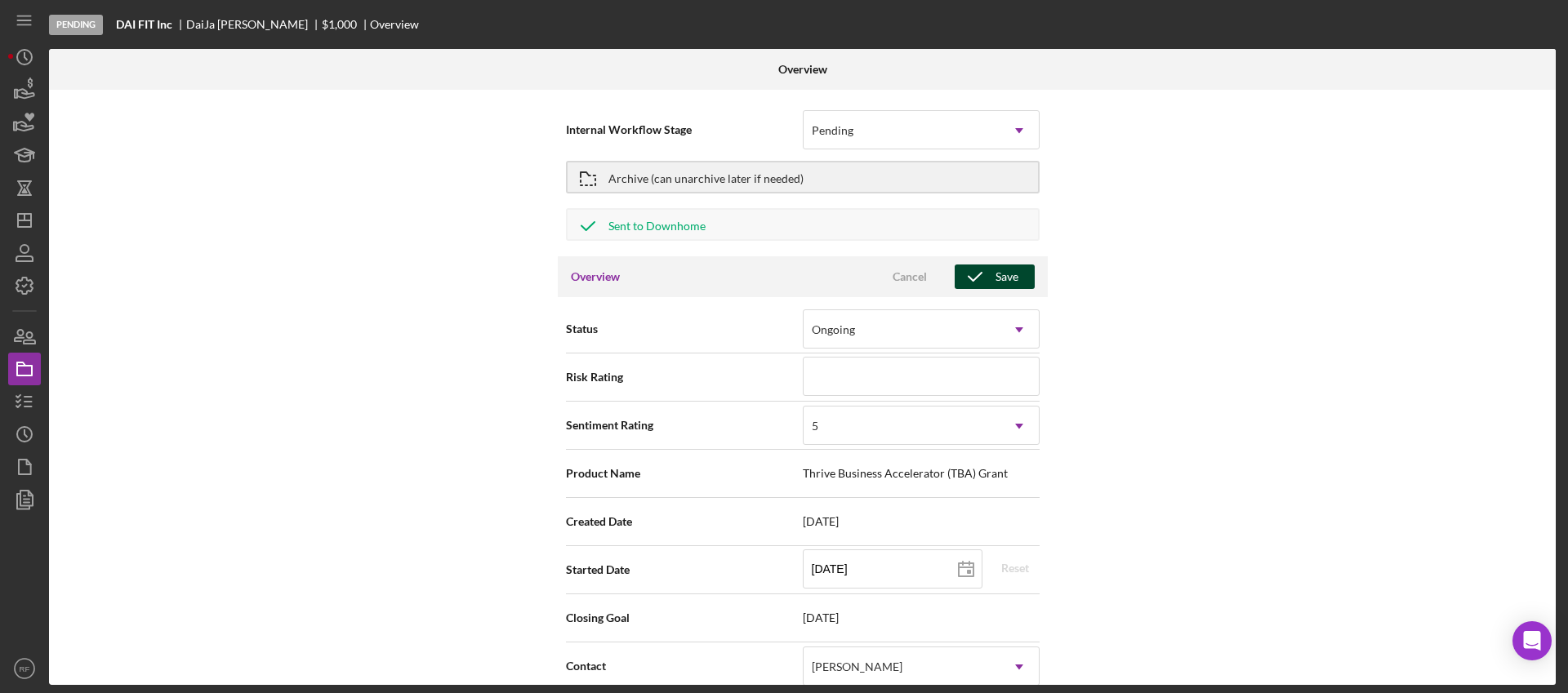
click at [990, 272] on icon "button" at bounding box center [975, 277] width 40 height 40
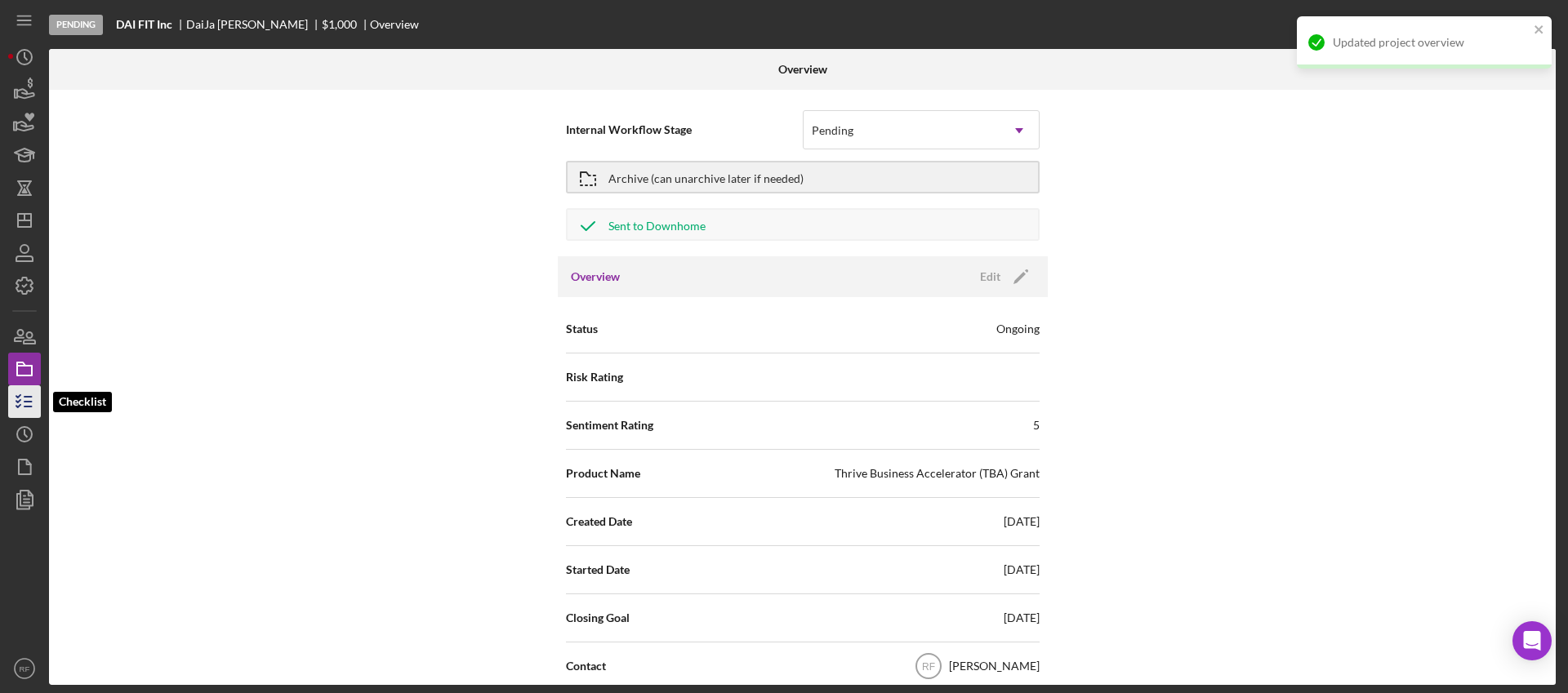
click at [28, 406] on line "button" at bounding box center [28, 406] width 8 height 0
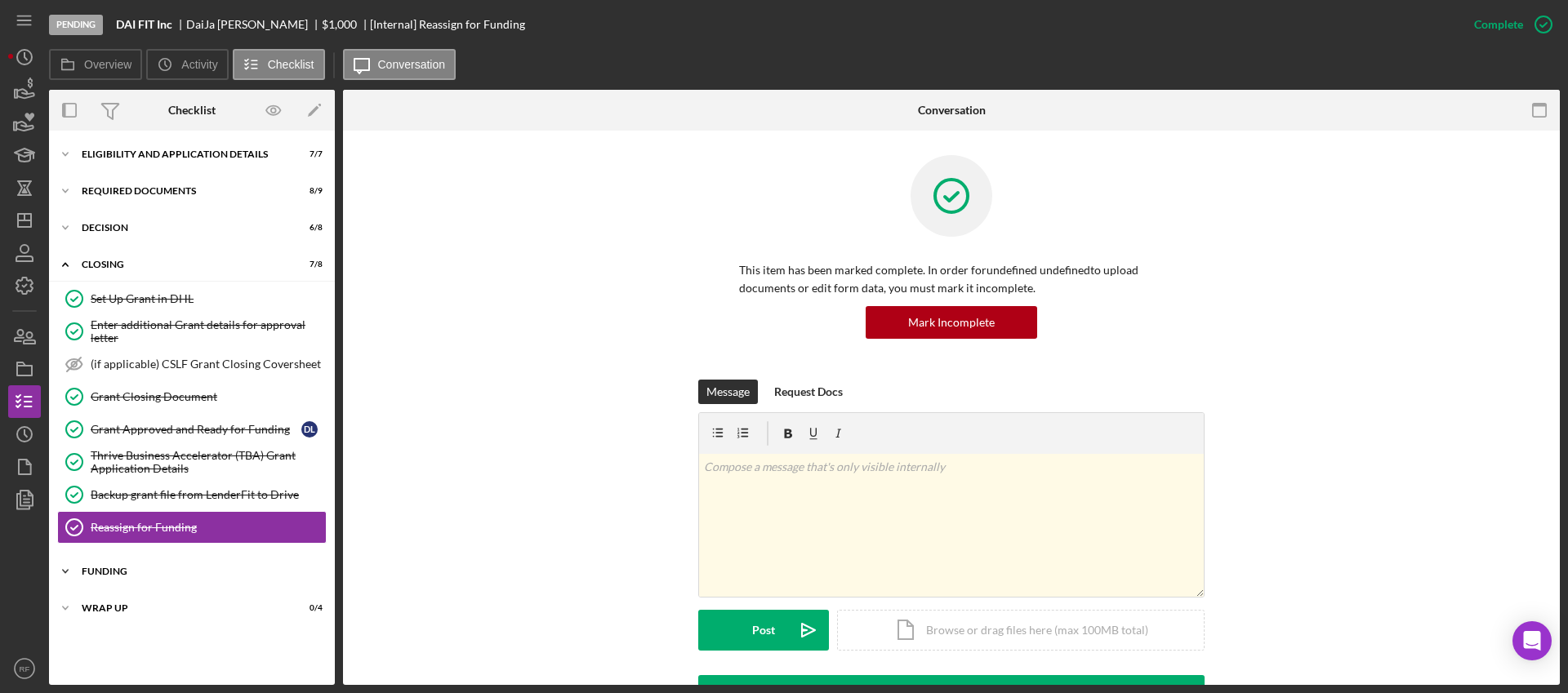
click at [223, 577] on div "Icon/Expander Funding 0 / 7" at bounding box center [191, 571] width 286 height 33
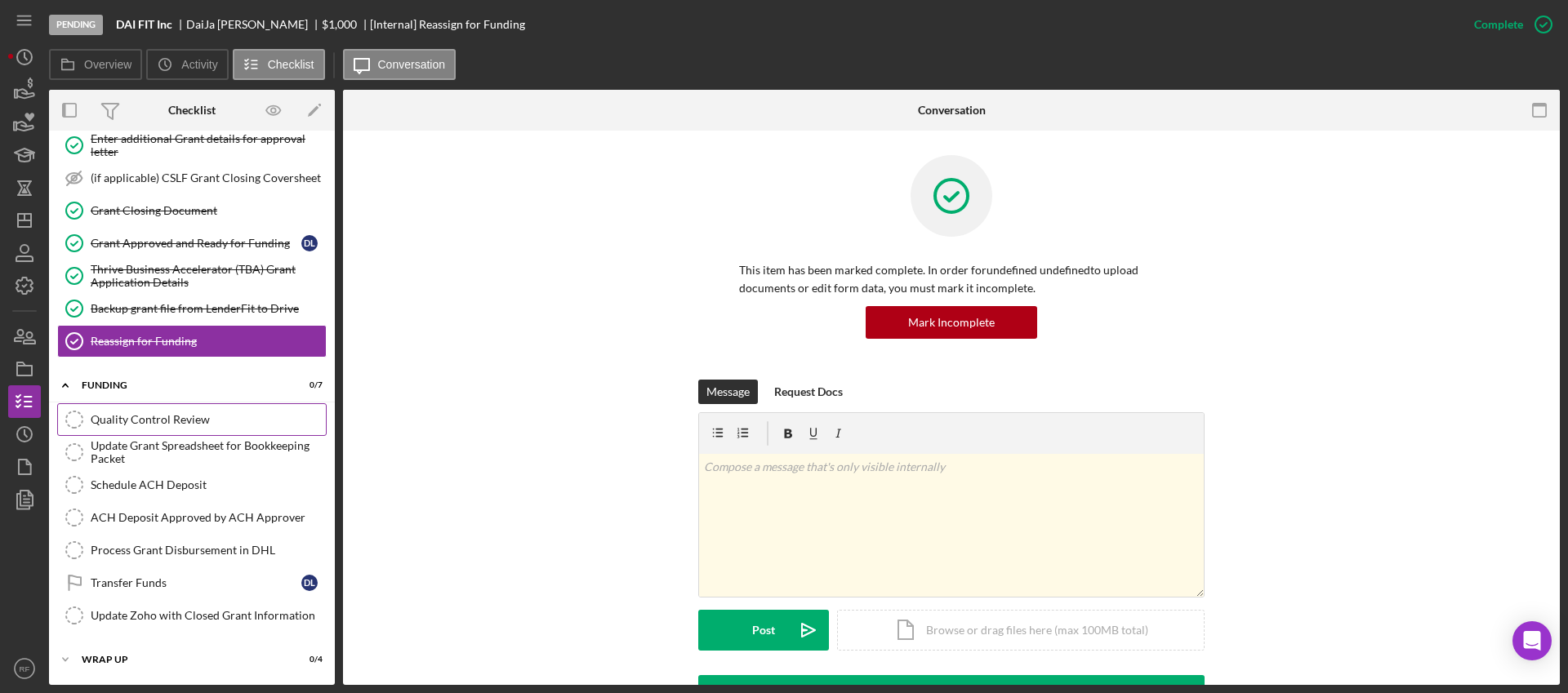
click at [181, 421] on div "Quality Control Review" at bounding box center [207, 419] width 235 height 13
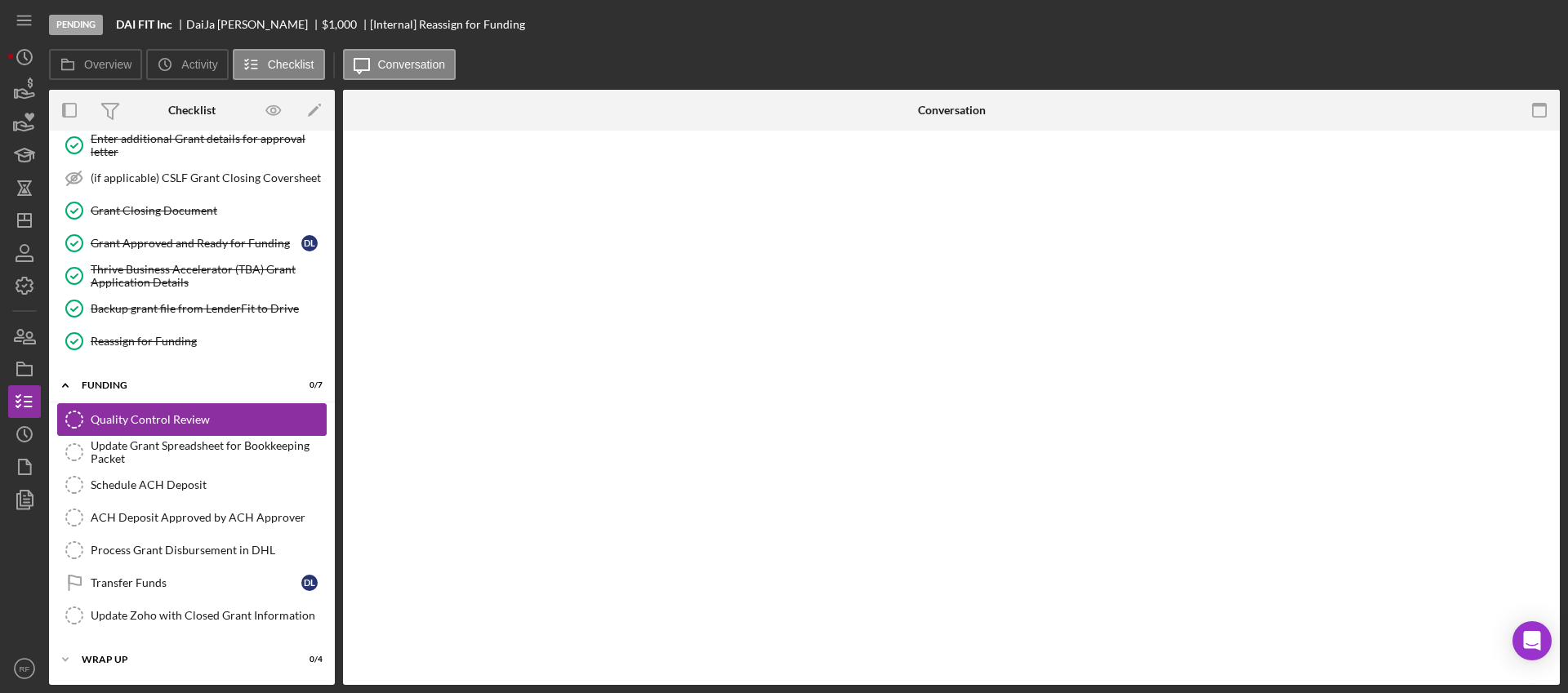
scroll to position [186, 0]
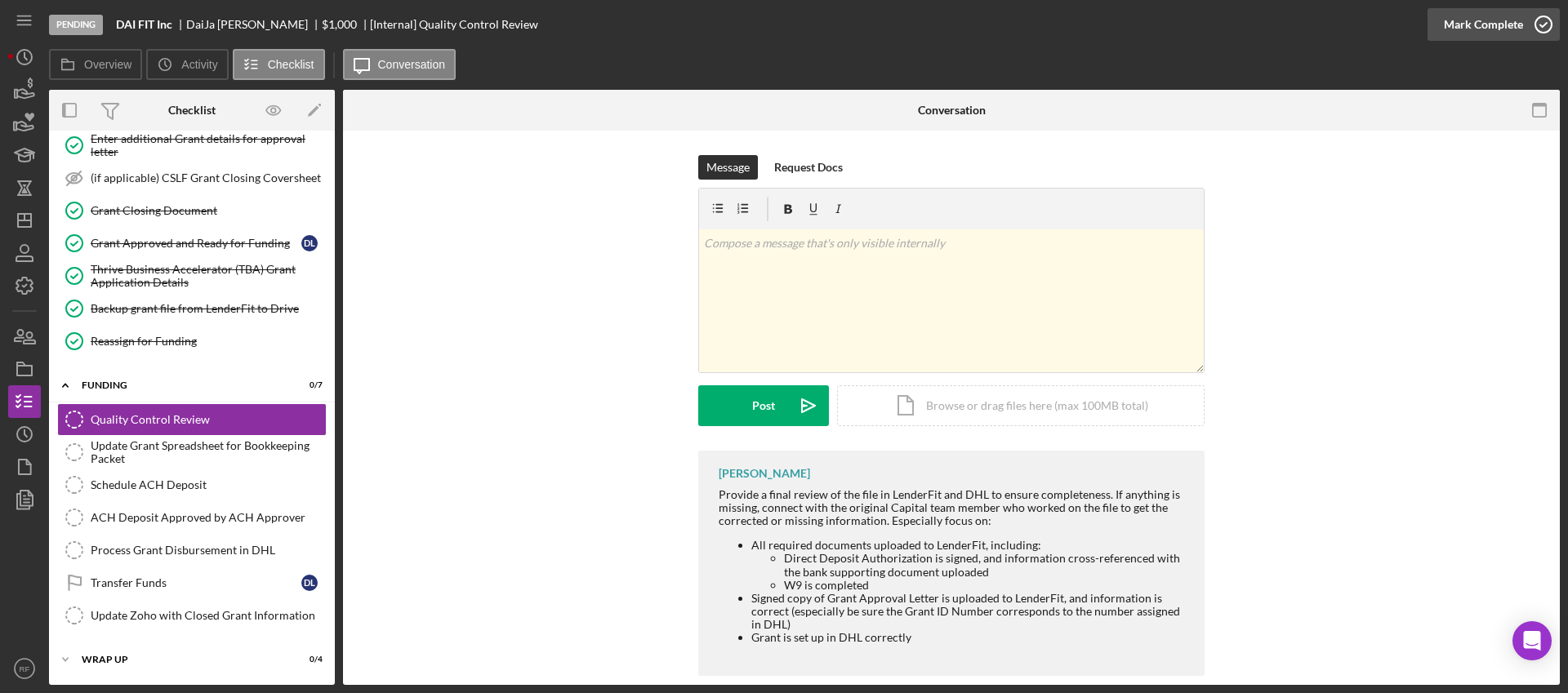
click at [1492, 20] on div "Mark Complete" at bounding box center [1483, 24] width 79 height 33
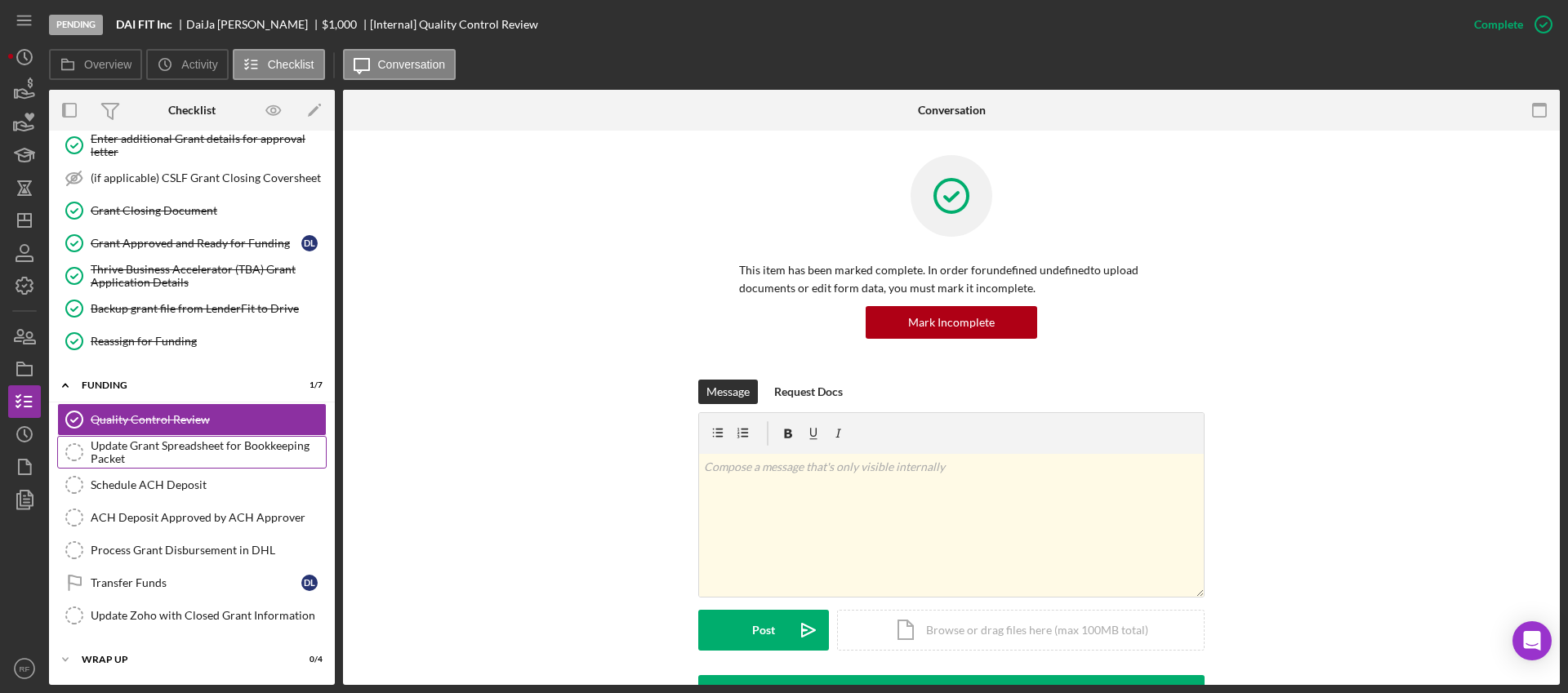
click at [203, 452] on div "Update Grant Spreadsheet for Bookkeeping Packet" at bounding box center [207, 452] width 235 height 26
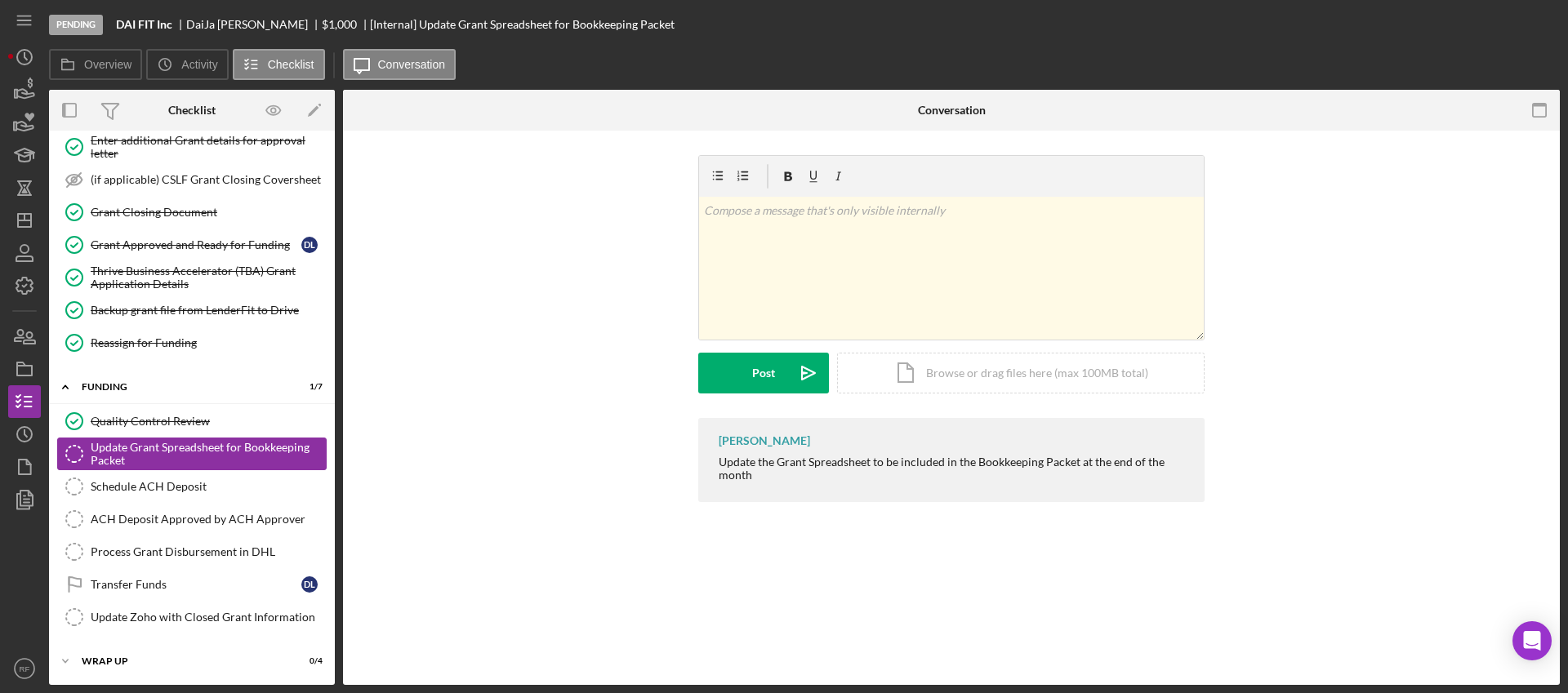
scroll to position [186, 0]
click at [183, 492] on link "Schedule ACH Deposit Schedule ACH Deposit" at bounding box center [191, 485] width 269 height 33
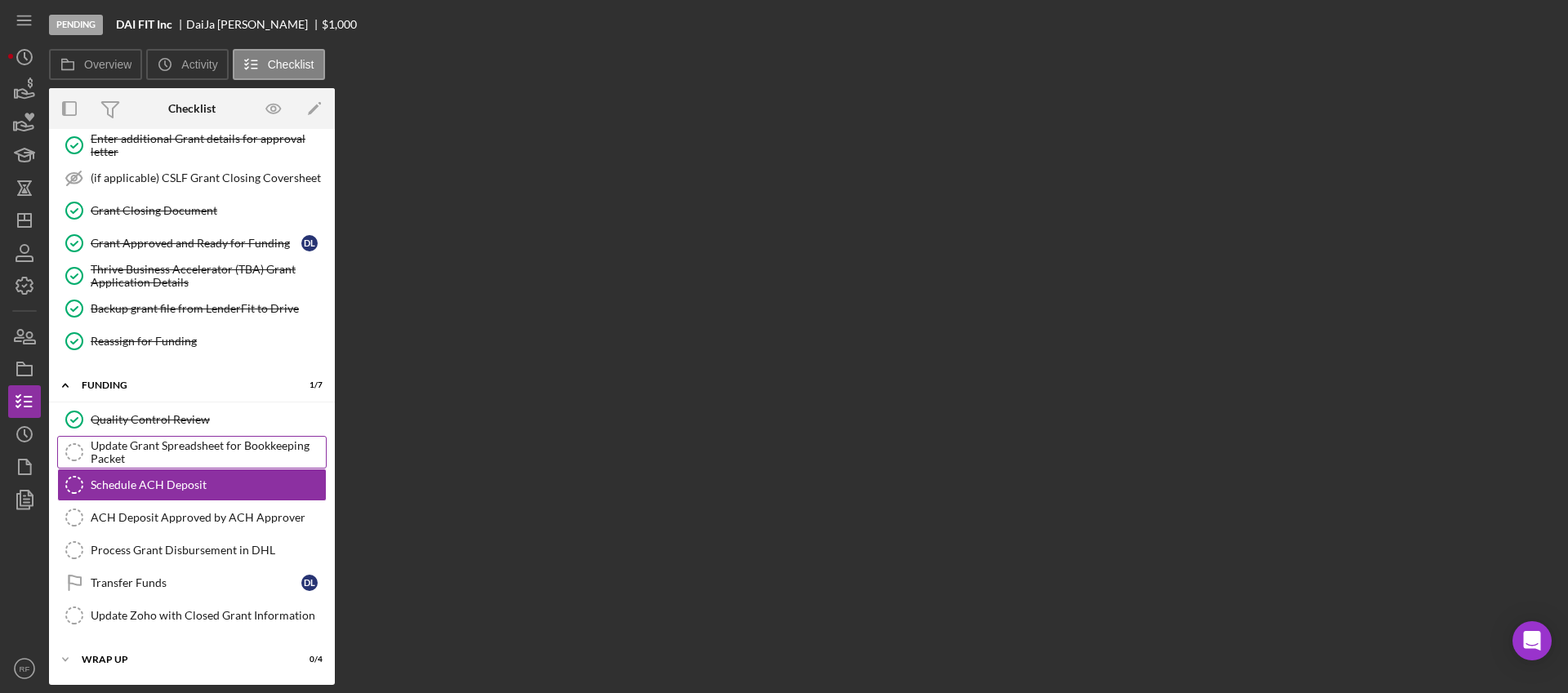
scroll to position [186, 0]
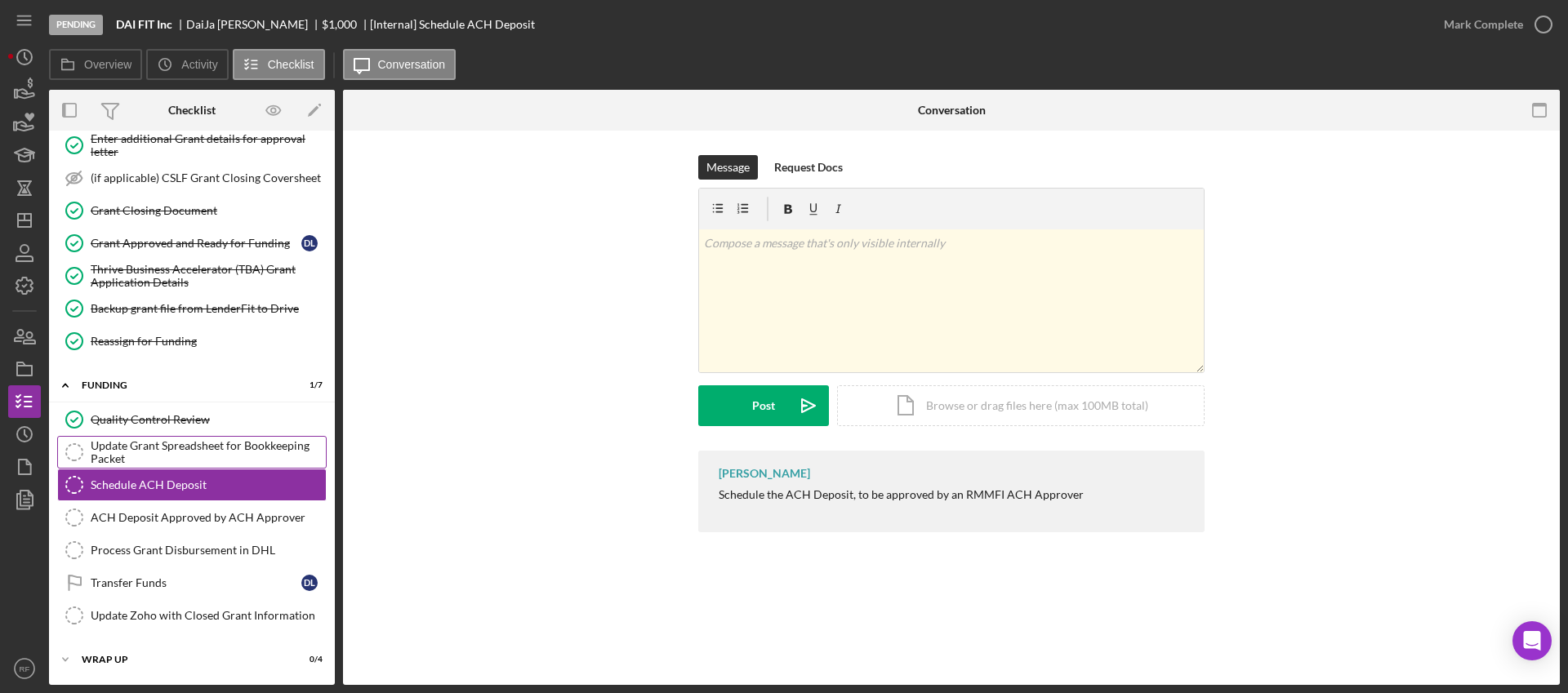
click at [184, 454] on div "Update Grant Spreadsheet for Bookkeeping Packet" at bounding box center [207, 452] width 235 height 26
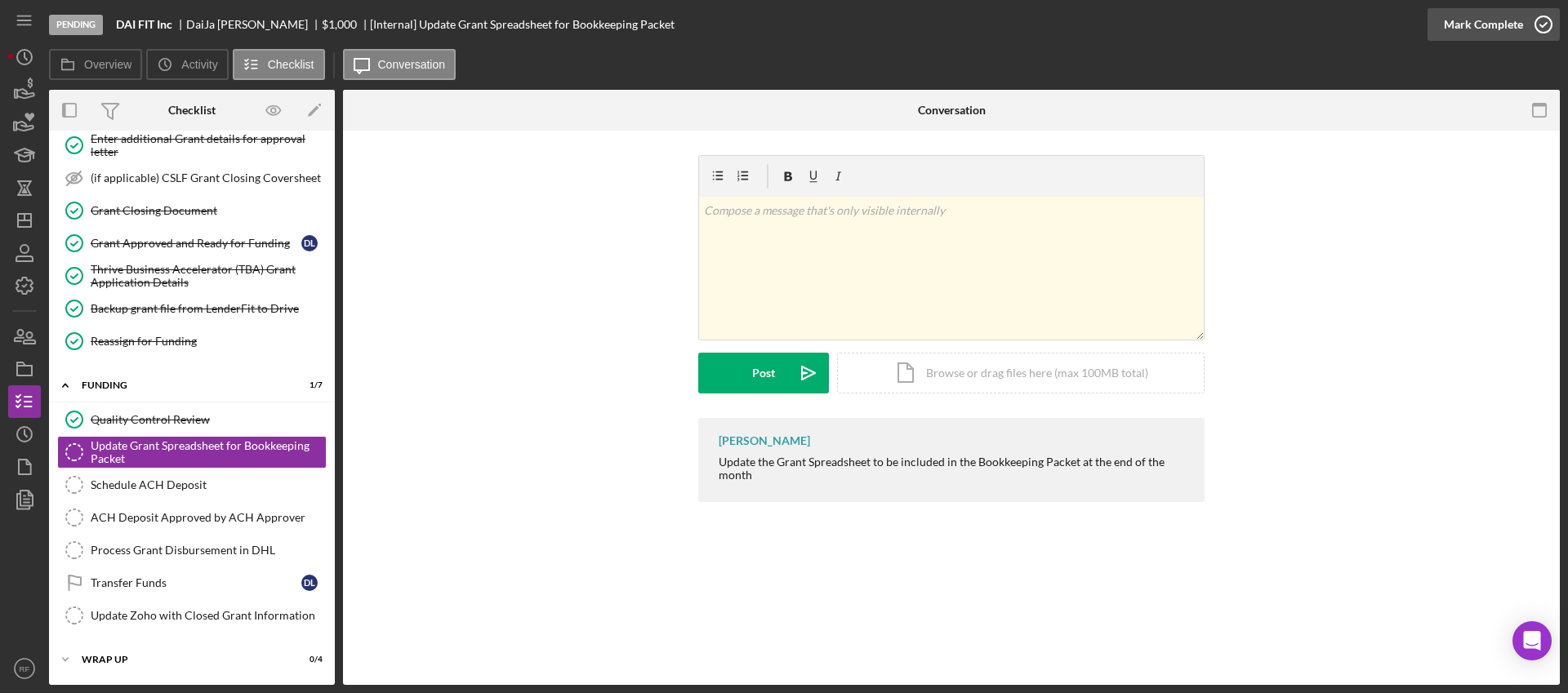
click at [1474, 29] on div "Mark Complete" at bounding box center [1483, 24] width 79 height 33
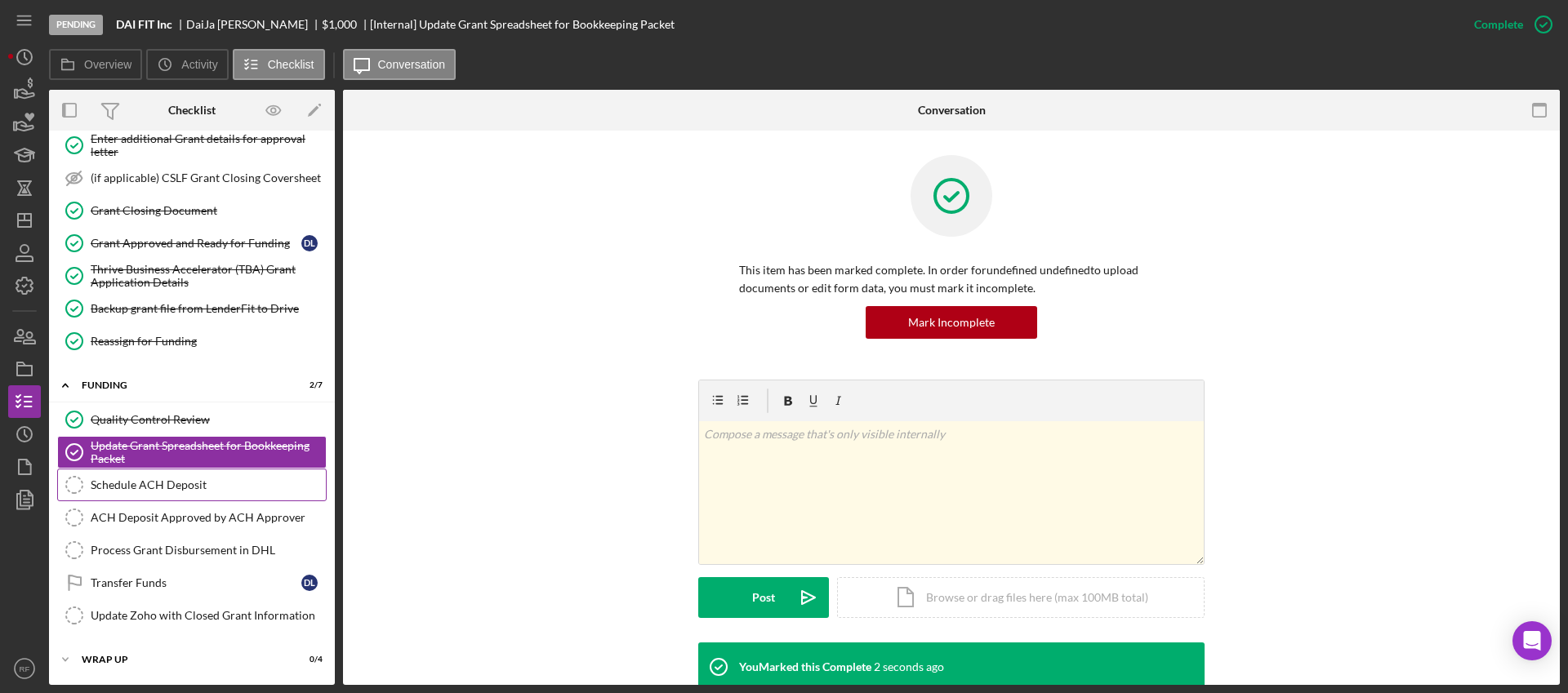
click at [149, 488] on div "Schedule ACH Deposit" at bounding box center [207, 484] width 235 height 13
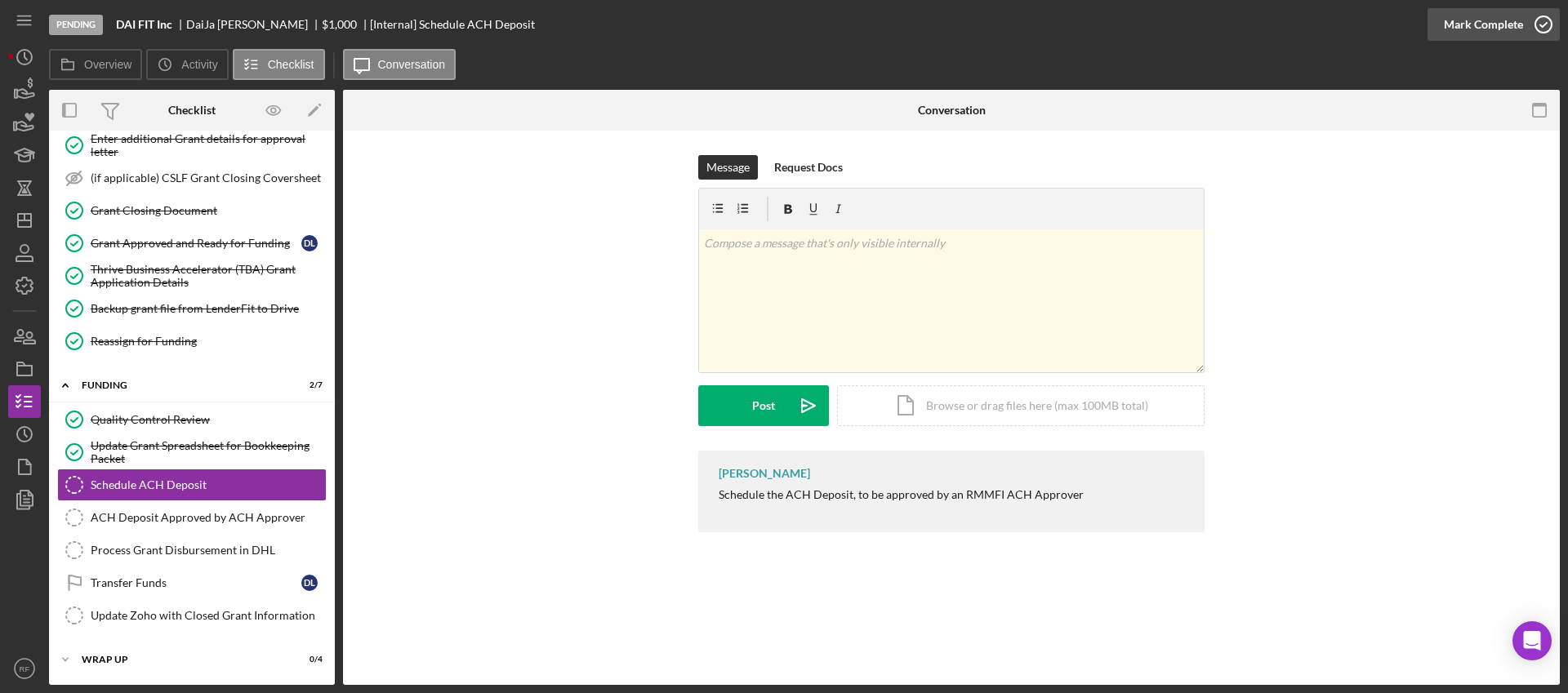
click at [1512, 18] on div "Mark Complete" at bounding box center [1483, 24] width 79 height 33
click at [191, 514] on div "ACH Deposit Approved by ACH Approver" at bounding box center [207, 517] width 235 height 13
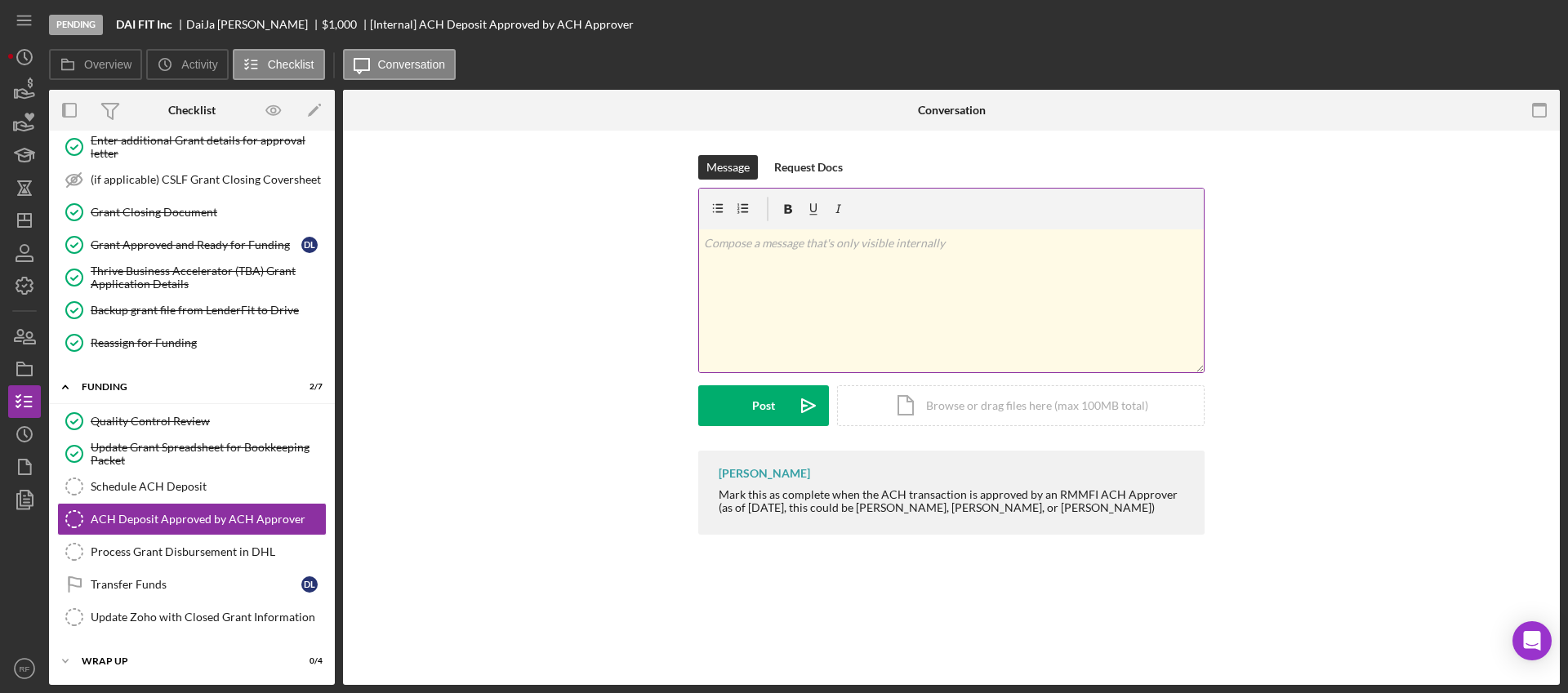
scroll to position [186, 0]
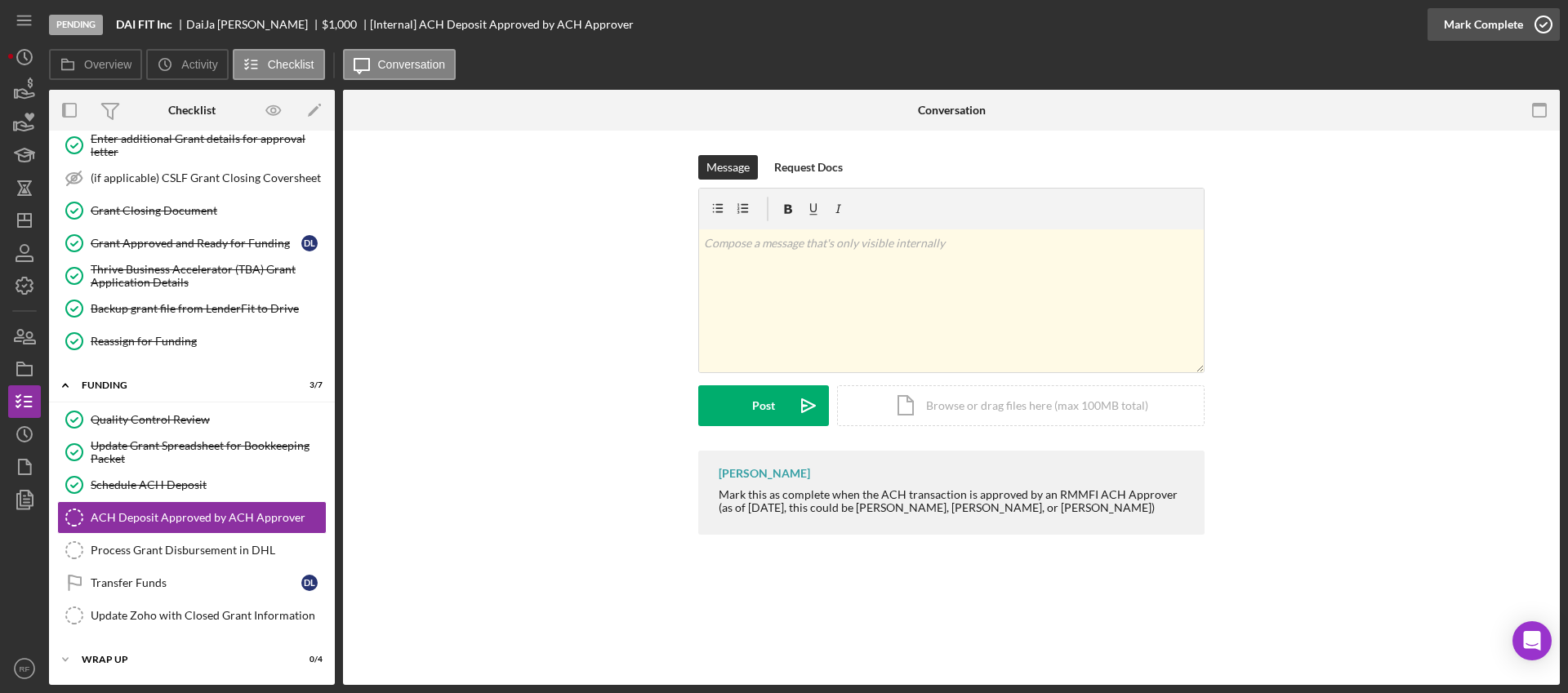
click at [1451, 18] on div "Mark Complete" at bounding box center [1483, 24] width 79 height 33
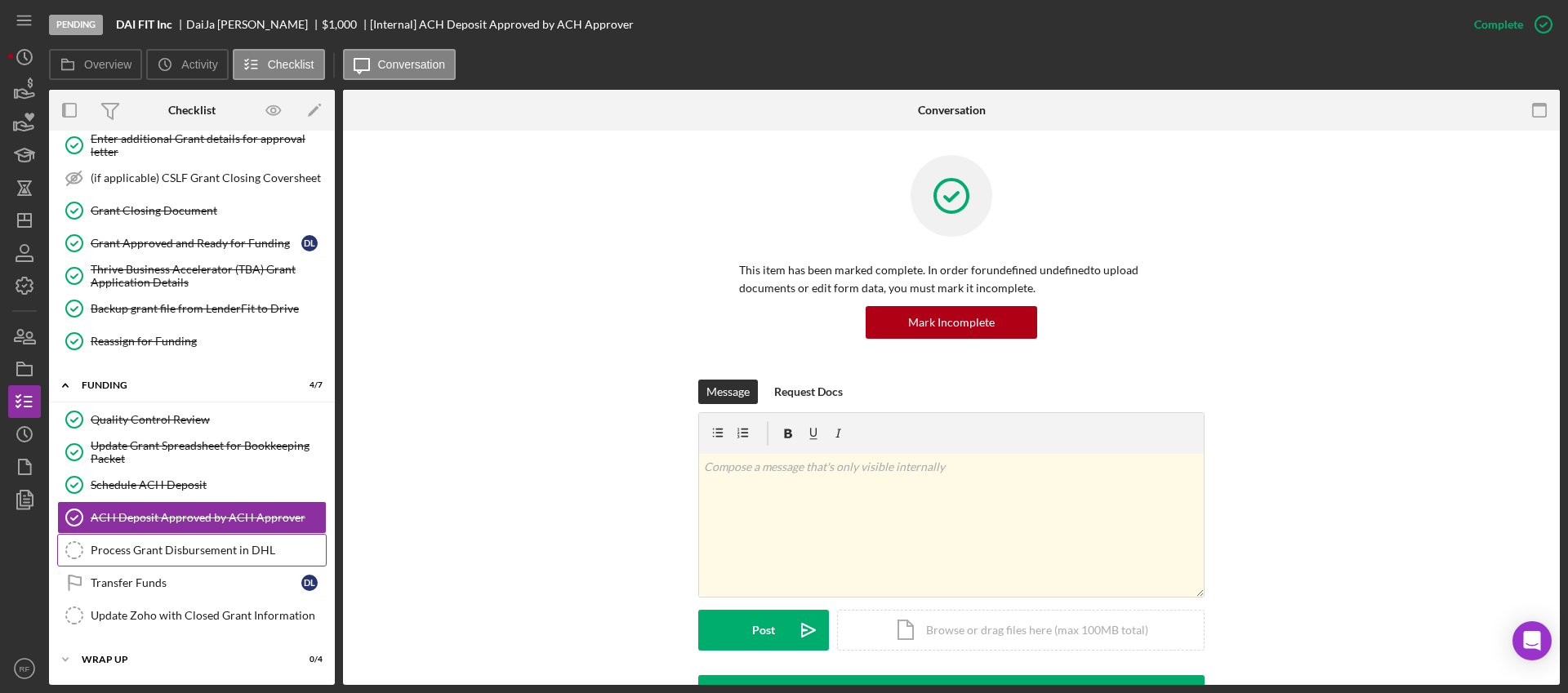
click at [205, 563] on link "Process Grant Disbursement in DHL Process Grant Disbursement in DHL" at bounding box center [191, 550] width 269 height 33
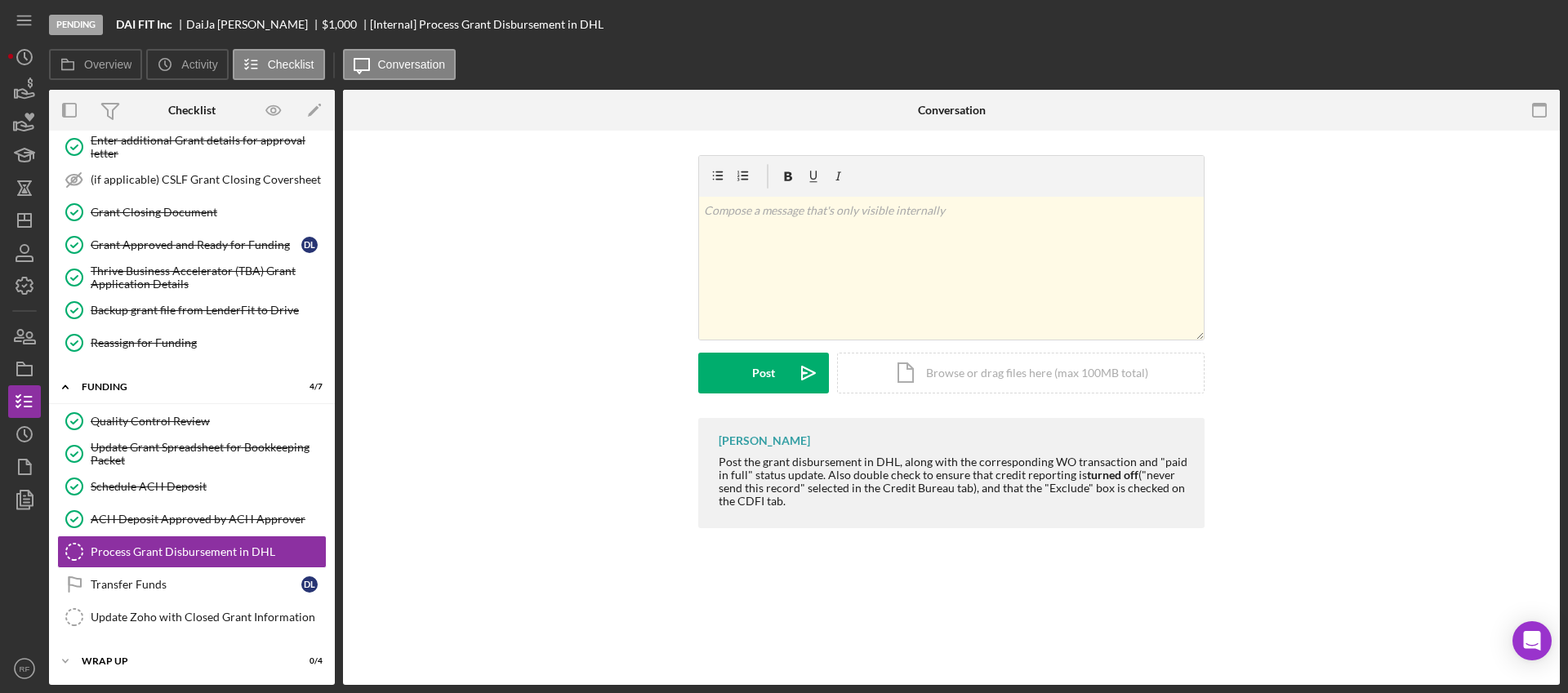
scroll to position [186, 0]
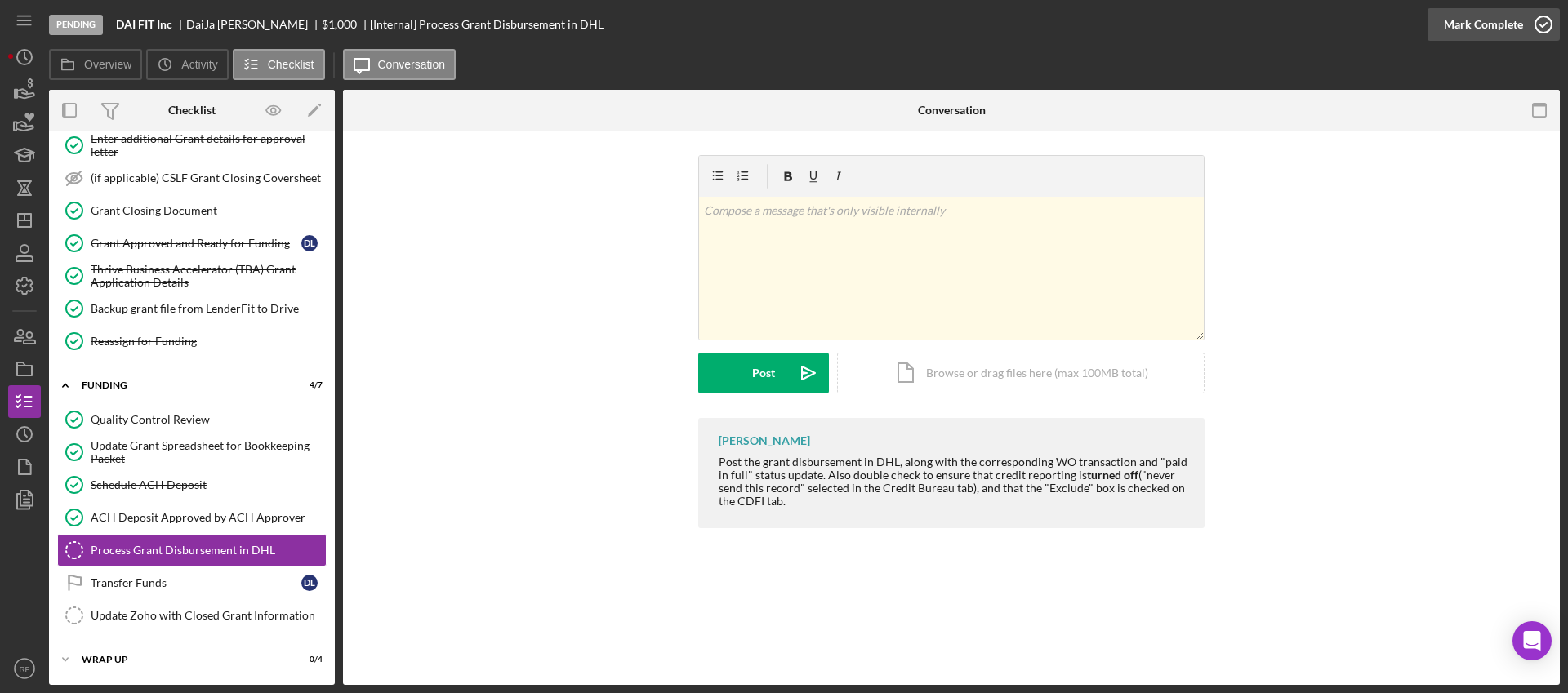
click at [1518, 33] on div "Mark Complete" at bounding box center [1483, 24] width 79 height 33
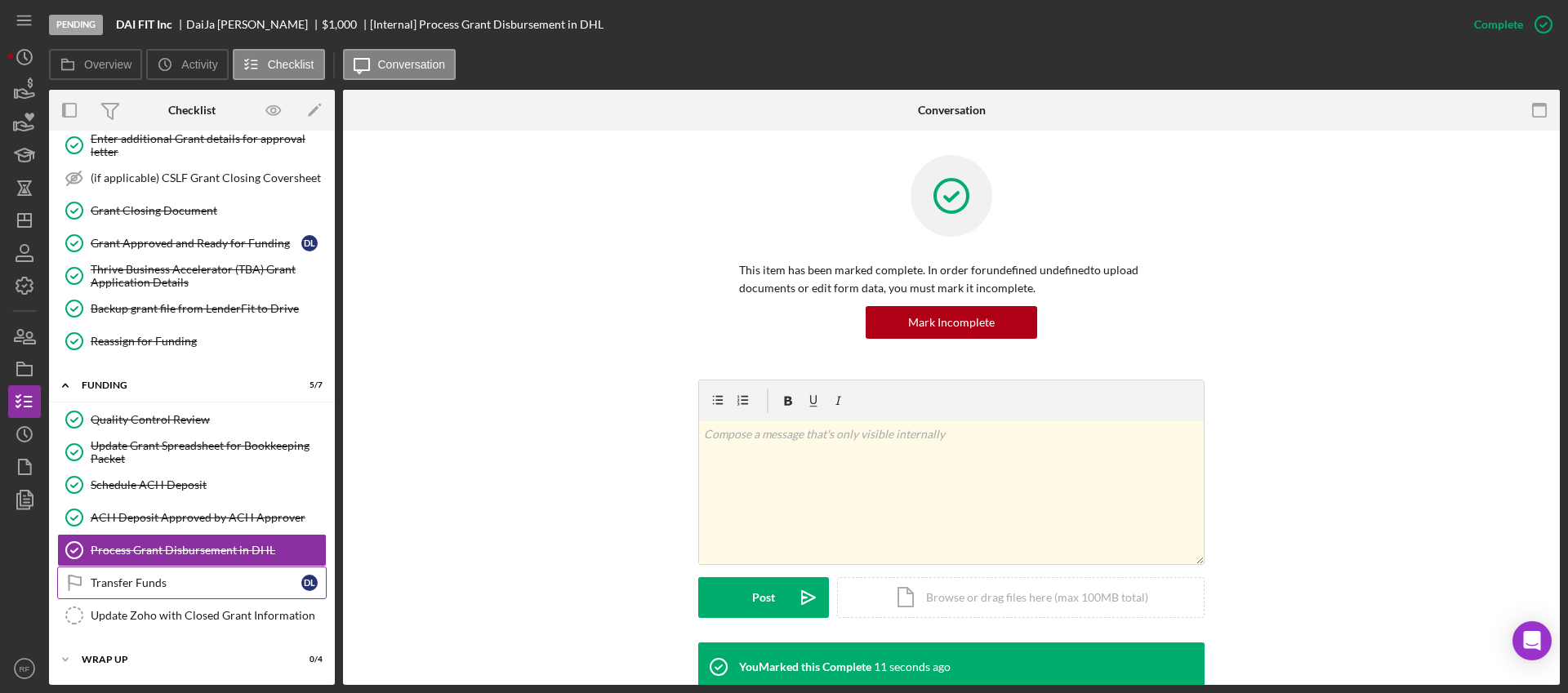
click at [165, 586] on div "Transfer Funds" at bounding box center [196, 582] width 211 height 13
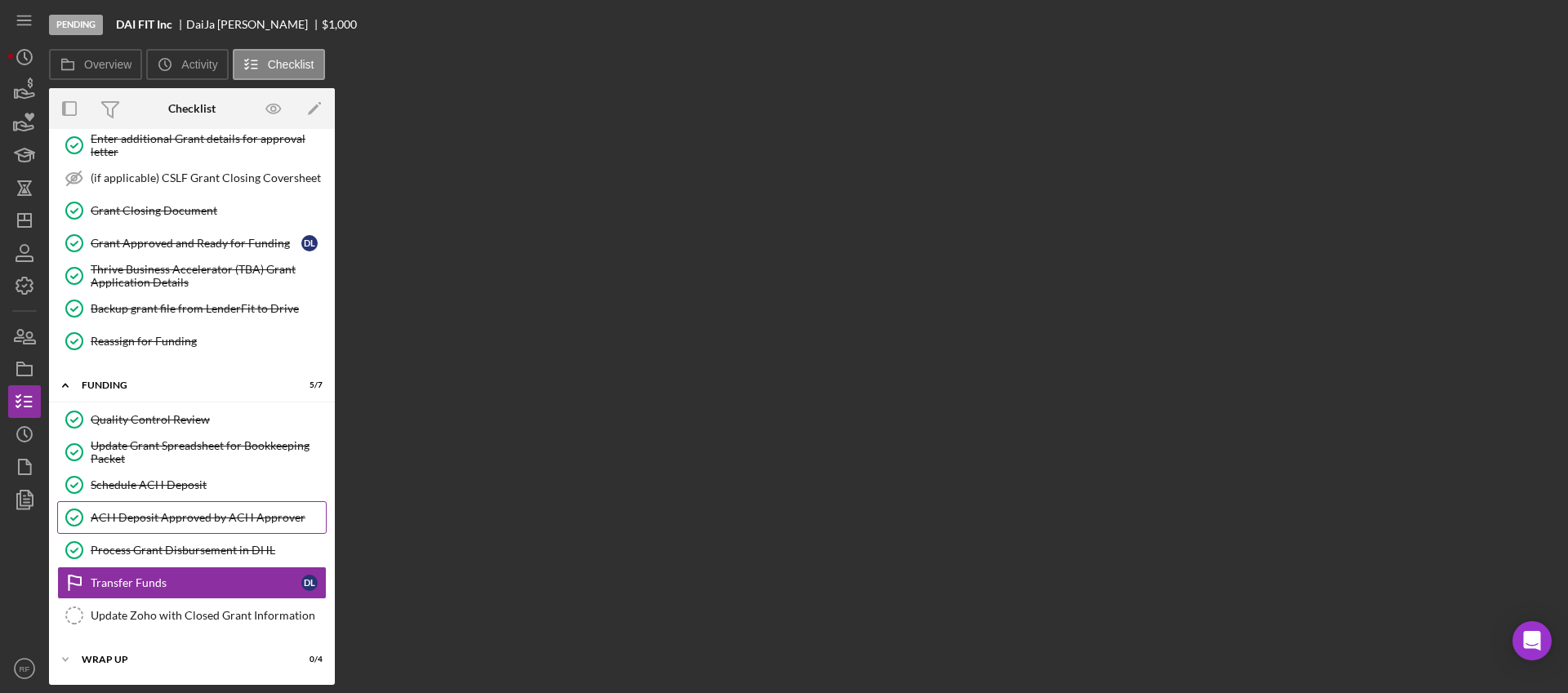
scroll to position [186, 0]
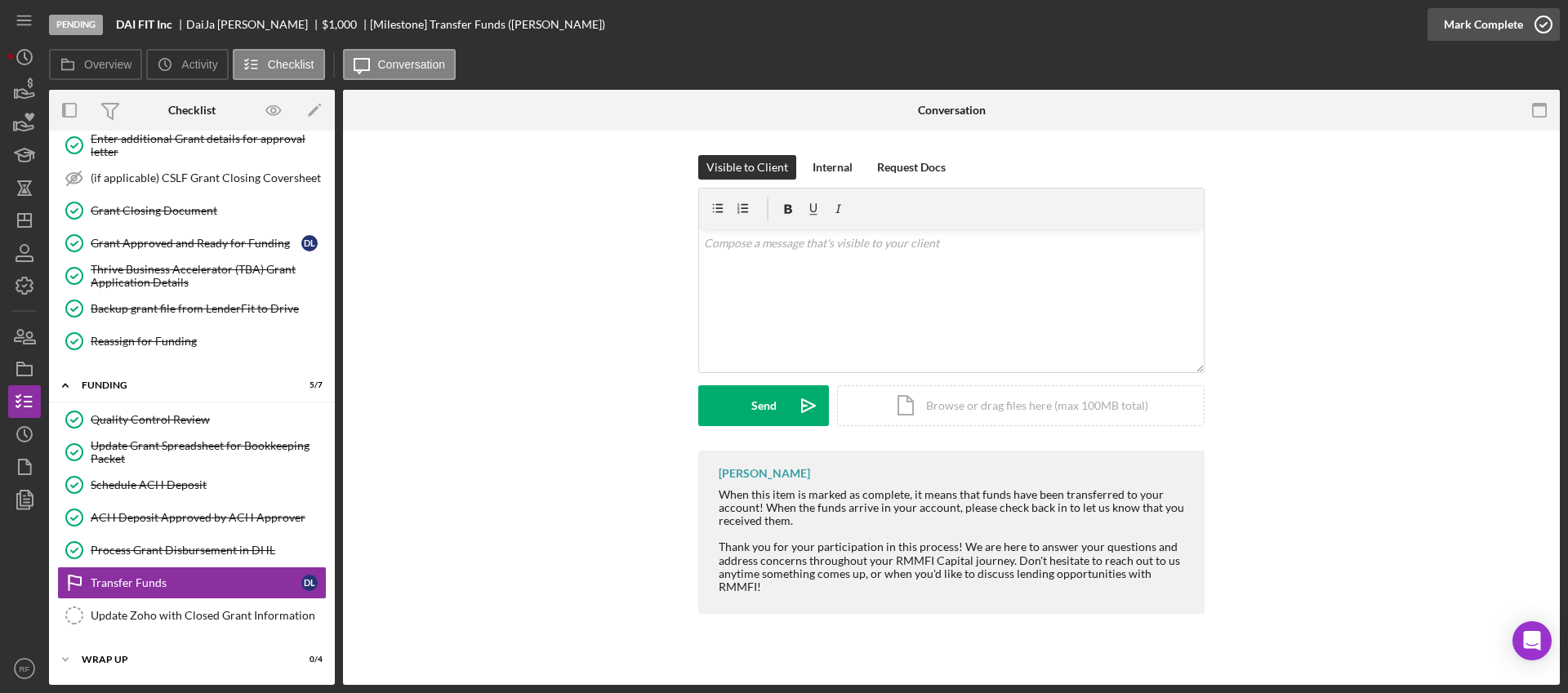
click at [1489, 34] on div "Mark Complete" at bounding box center [1483, 24] width 79 height 33
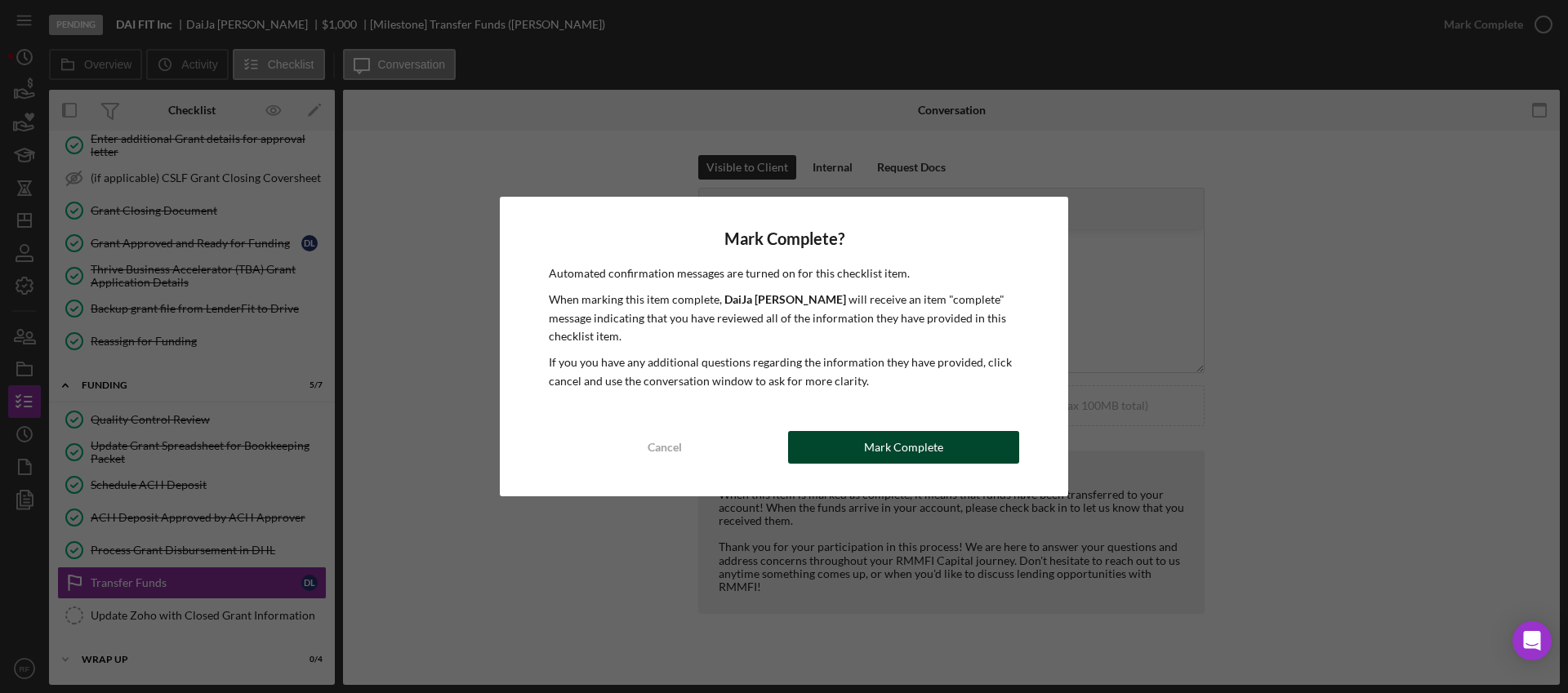
click at [933, 443] on div "Mark Complete" at bounding box center [903, 447] width 79 height 33
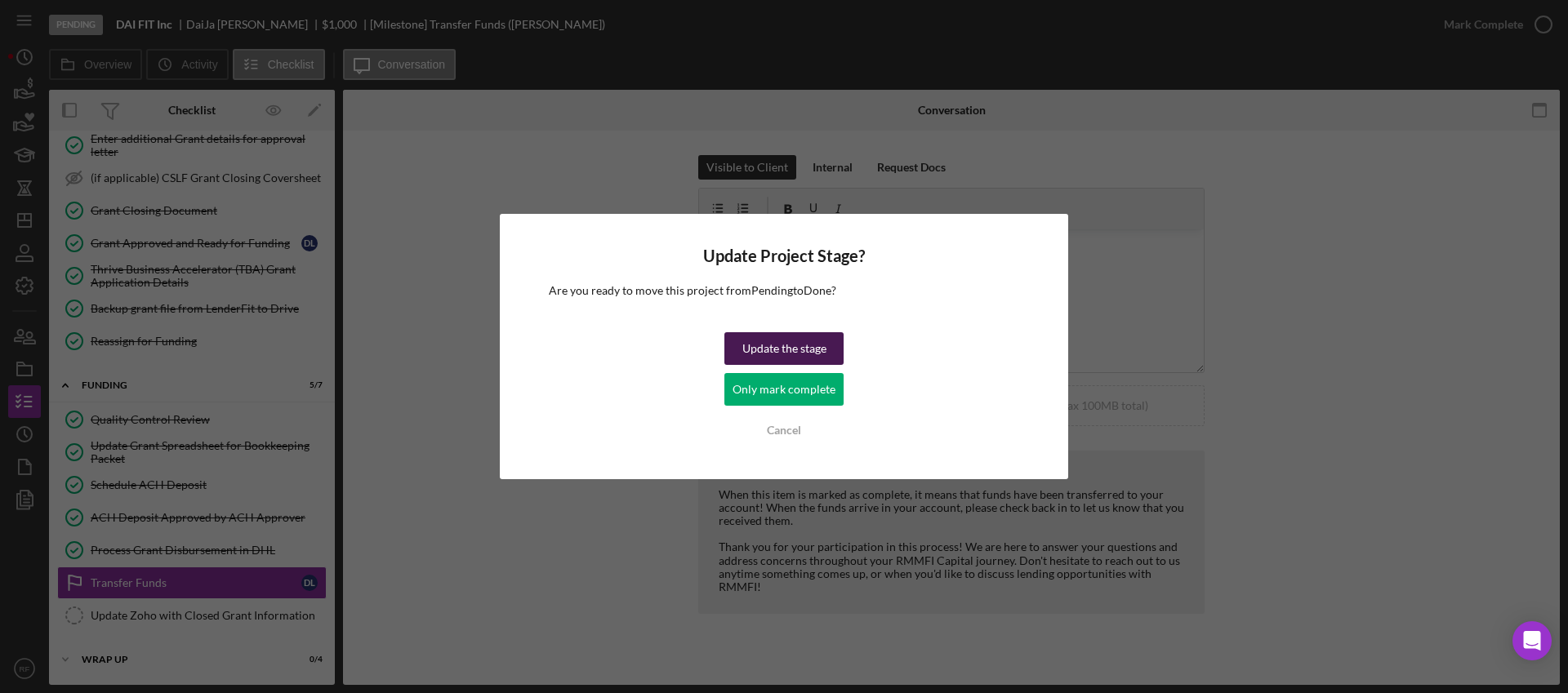
click at [752, 350] on div "Update the stage" at bounding box center [784, 348] width 84 height 33
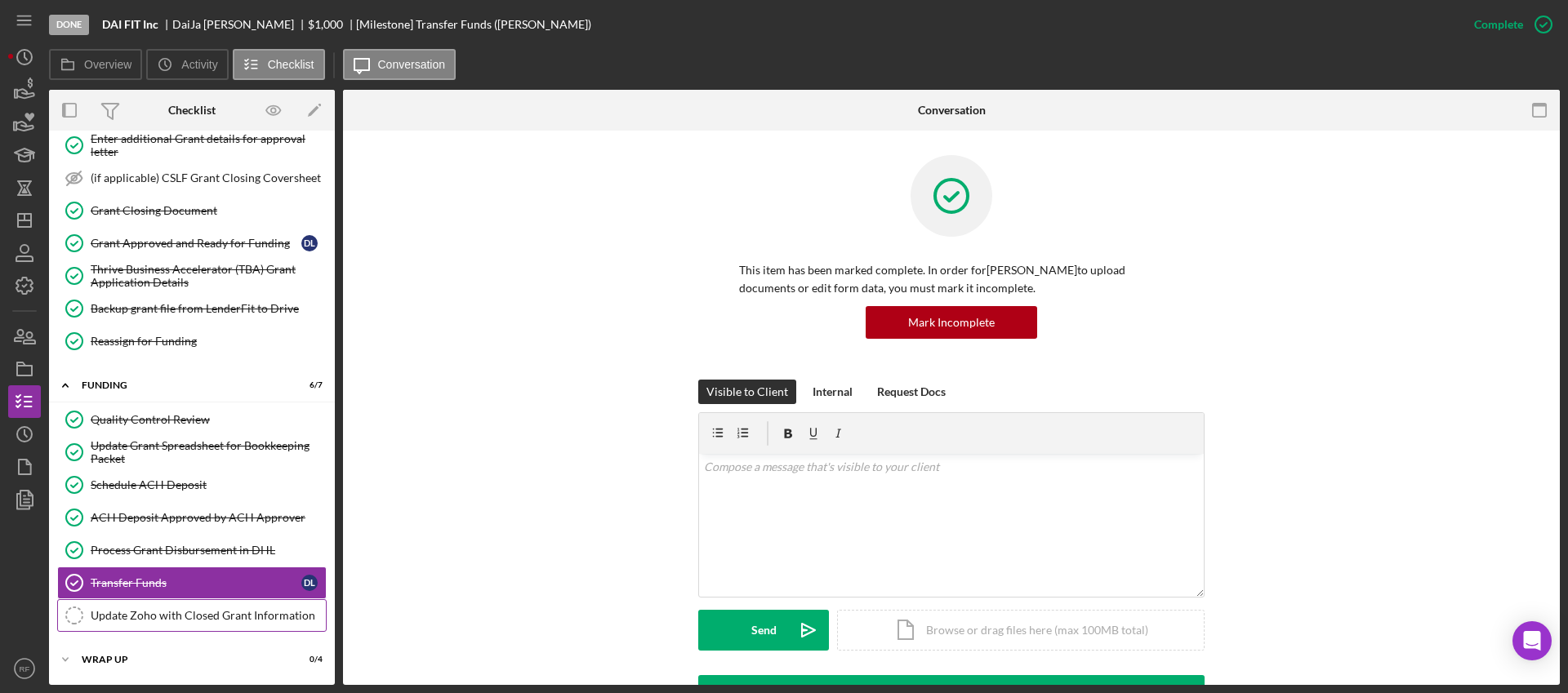
click at [214, 617] on div "Update Zoho with Closed Grant Information" at bounding box center [207, 615] width 235 height 13
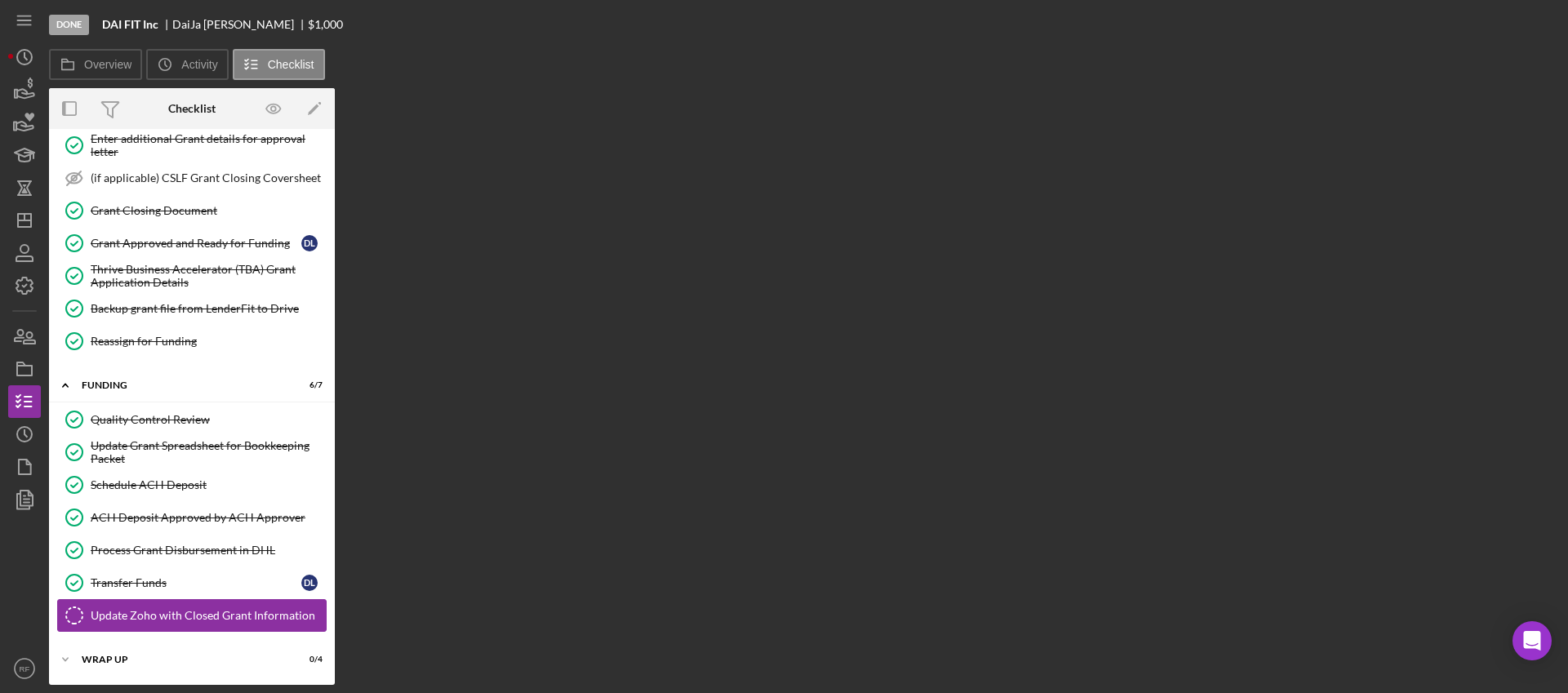
scroll to position [186, 0]
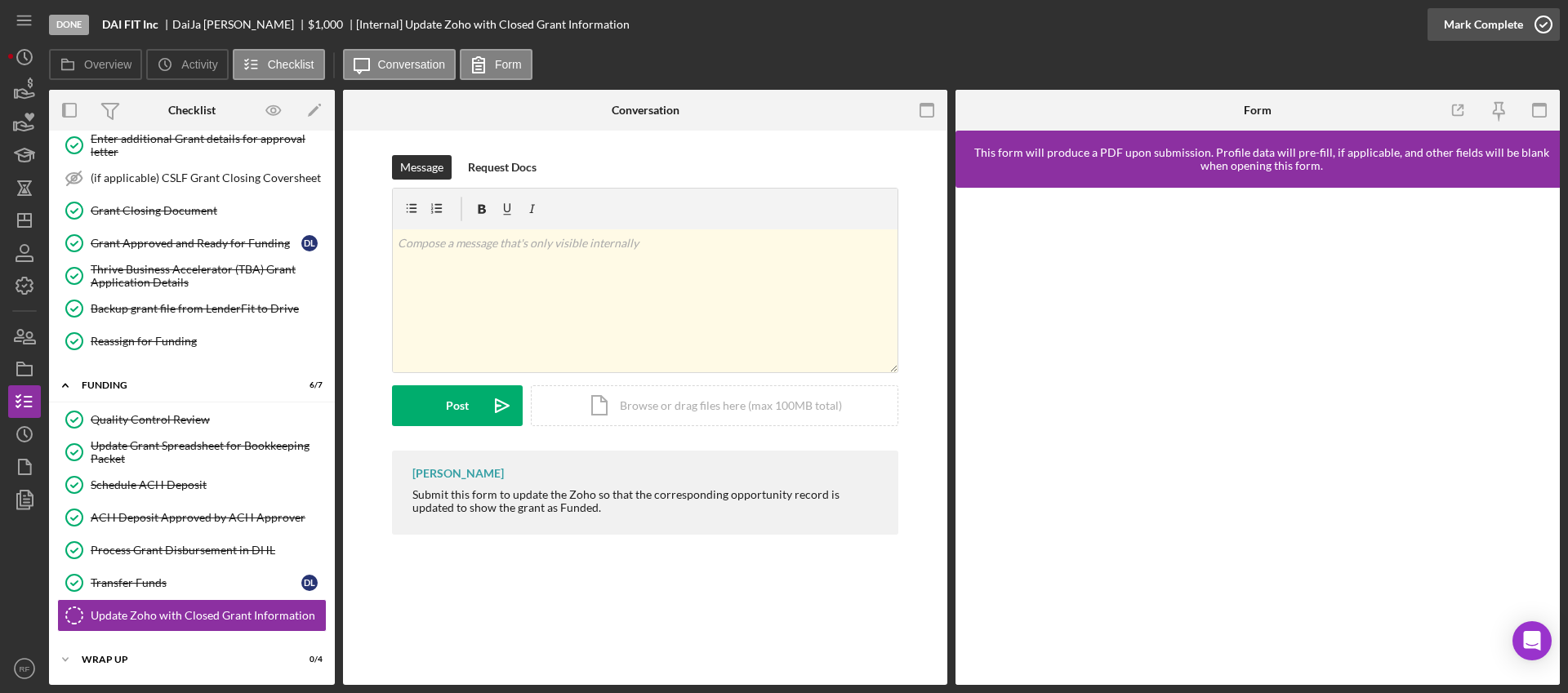
click at [1482, 26] on div "Mark Complete" at bounding box center [1483, 24] width 79 height 33
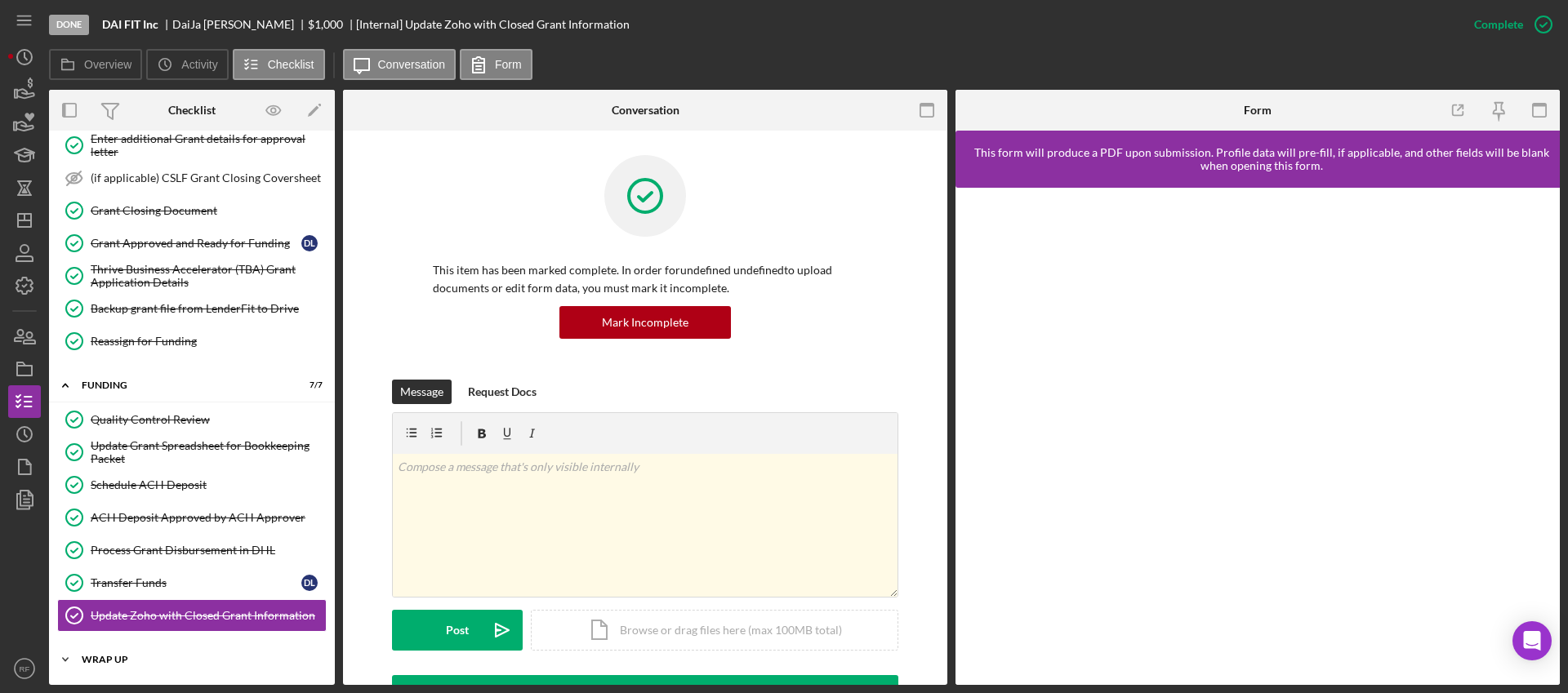
click at [143, 665] on div "Icon/Expander WRAP UP 0 / 4" at bounding box center [191, 659] width 286 height 33
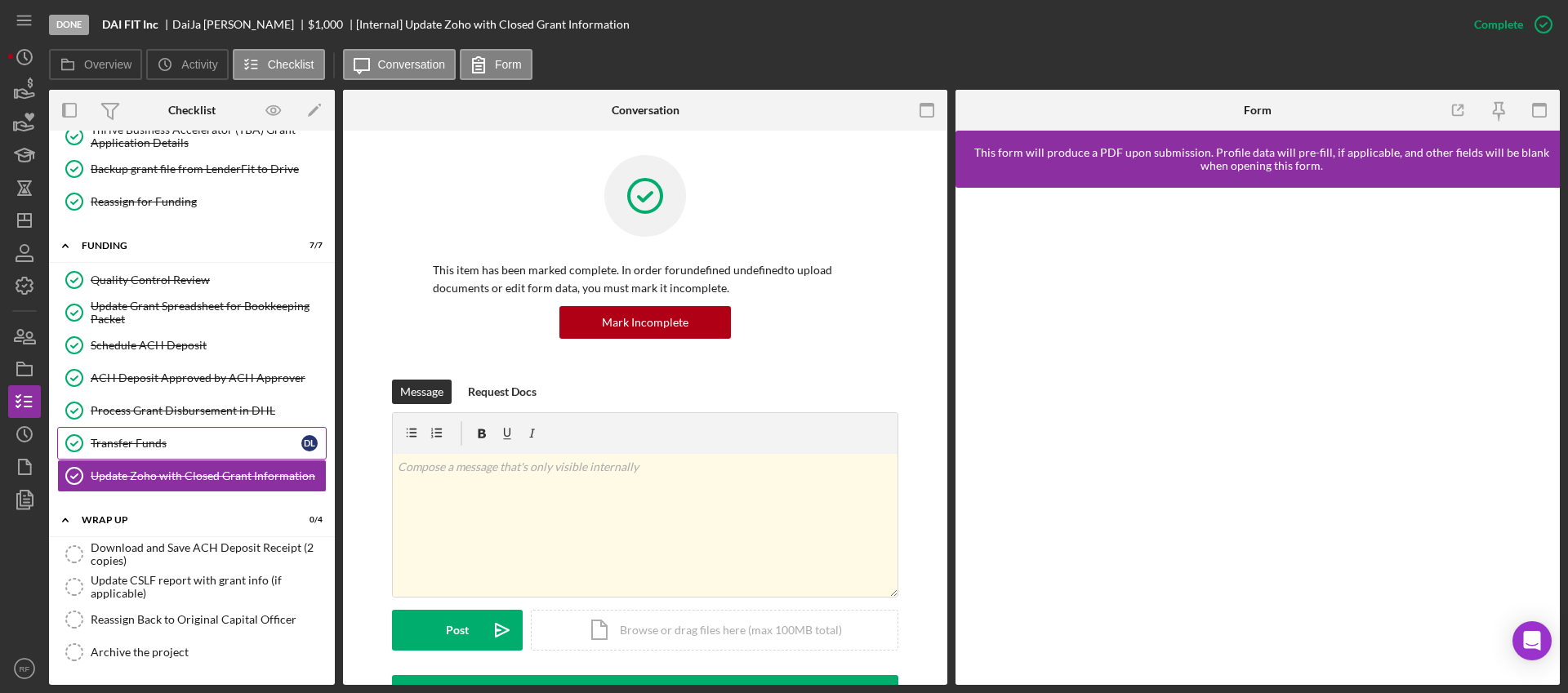
click at [226, 431] on link "Transfer Funds Transfer Funds D L" at bounding box center [191, 443] width 269 height 33
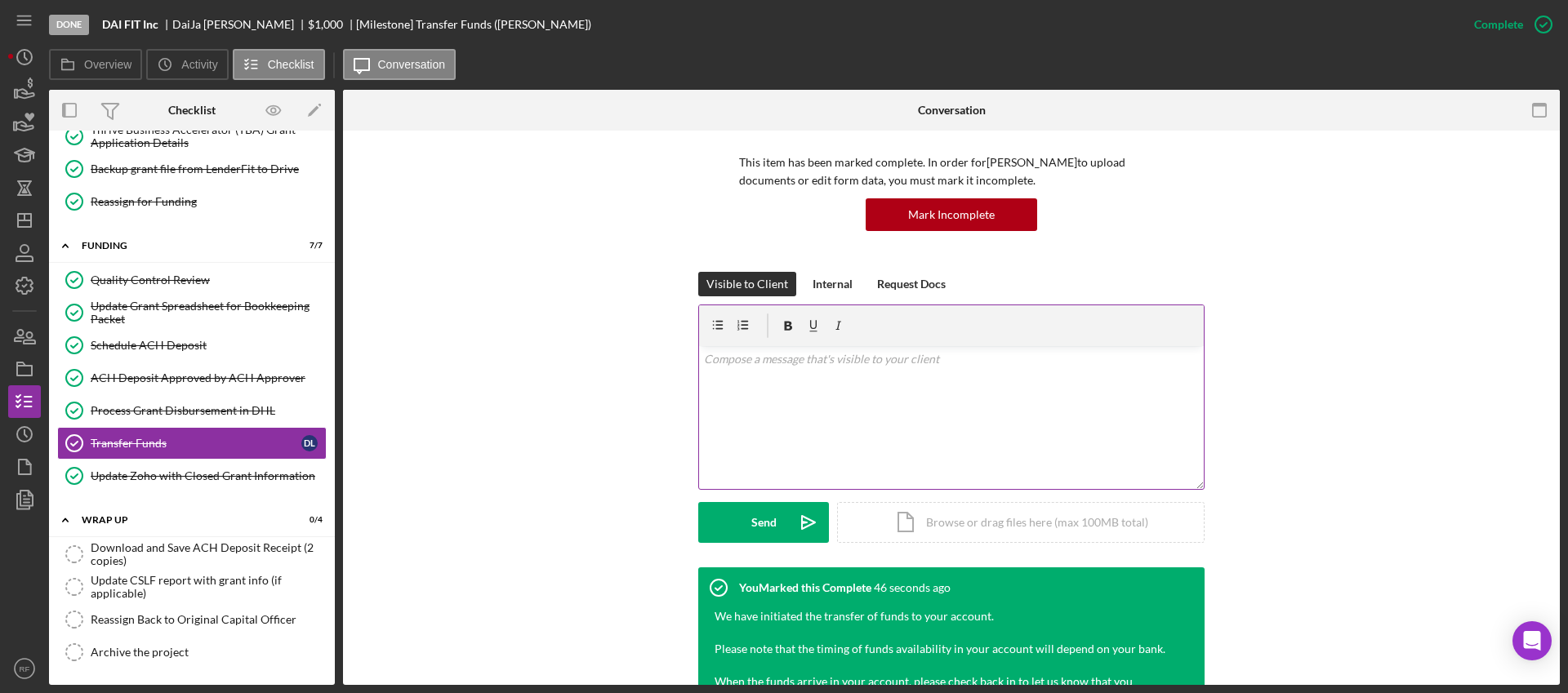
scroll to position [336, 0]
